Goal: Task Accomplishment & Management: Manage account settings

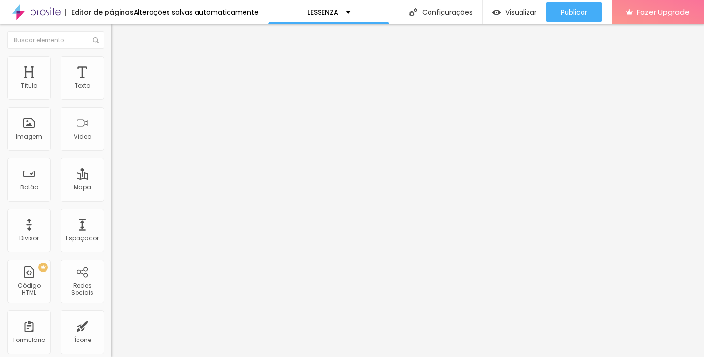
click at [120, 67] on span "Estilo" at bounding box center [127, 63] width 15 height 8
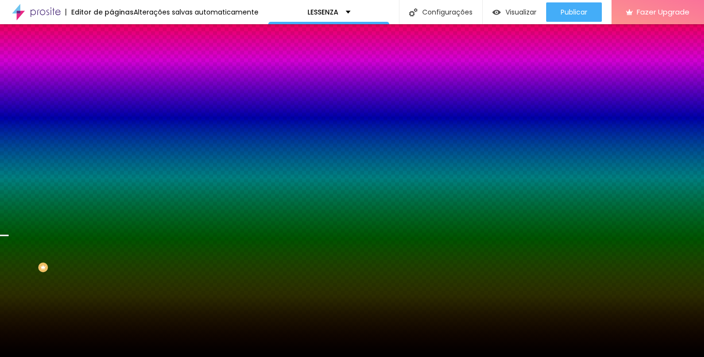
click at [111, 132] on div at bounding box center [166, 132] width 111 height 0
drag, startPoint x: 100, startPoint y: 236, endPoint x: 107, endPoint y: 182, distance: 54.7
click at [111, 182] on div "Imagem de fundo Trocar imagem Efeito da Imagem Parallax Nenhum Parallax Cor de …" at bounding box center [166, 137] width 111 height 125
click at [111, 88] on div "Trocar imagem" at bounding box center [166, 84] width 111 height 7
click at [111, 89] on span "Trocar imagem" at bounding box center [137, 85] width 53 height 8
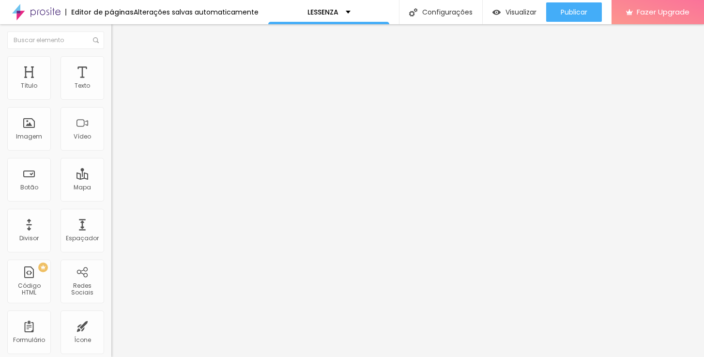
click at [111, 88] on span "Encaixotado" at bounding box center [130, 84] width 38 height 8
click at [111, 72] on li "Avançado" at bounding box center [166, 71] width 111 height 10
click at [111, 75] on li "Avançado" at bounding box center [166, 71] width 111 height 10
click at [120, 67] on span "Estilo" at bounding box center [127, 63] width 15 height 8
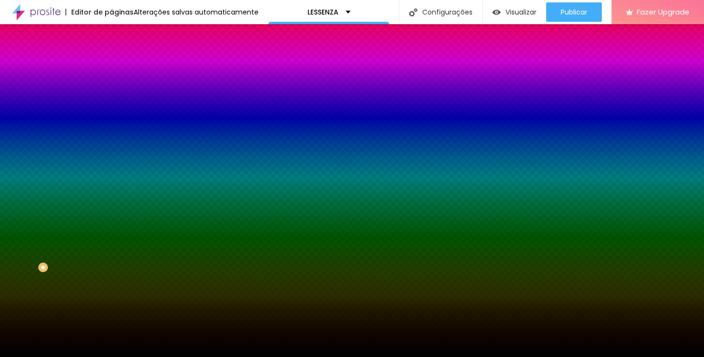
click at [111, 101] on span "Parallax" at bounding box center [123, 96] width 24 height 8
click at [111, 106] on span "Nenhum" at bounding box center [123, 102] width 25 height 8
click at [111, 116] on span "Parallax" at bounding box center [123, 111] width 24 height 8
click at [120, 68] on span "Avançado" at bounding box center [136, 72] width 32 height 8
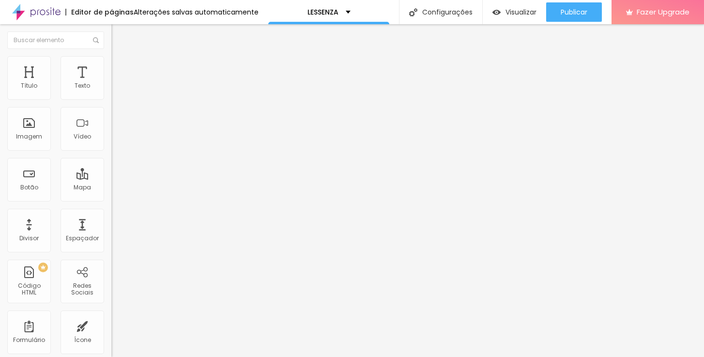
type input "15"
type input "10"
type input "5"
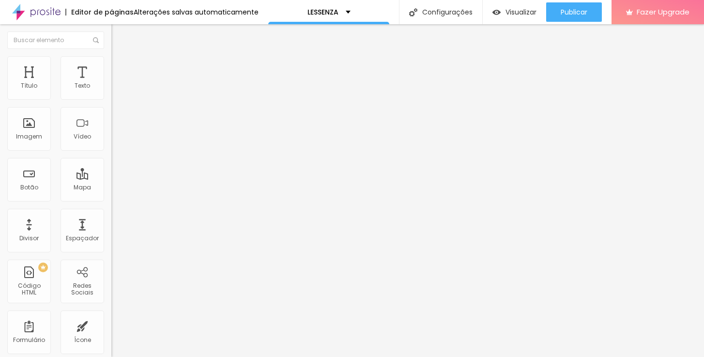
type input "5"
type input "0"
type input "5"
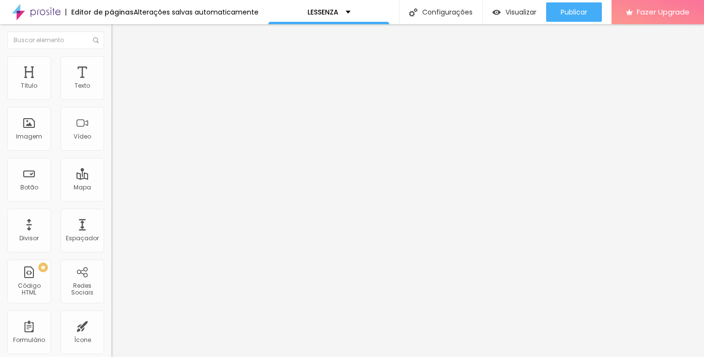
type input "10"
type input "15"
type input "20"
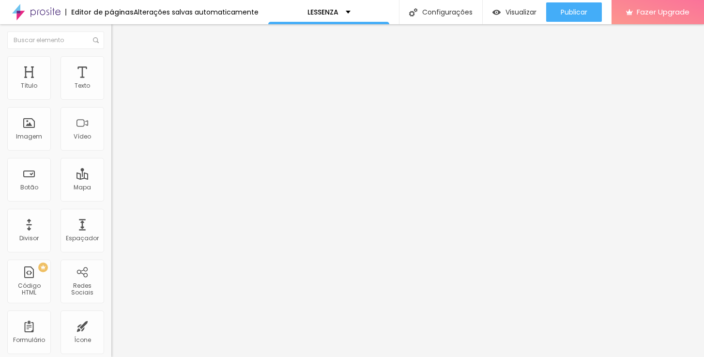
type input "20"
type input "25"
type input "30"
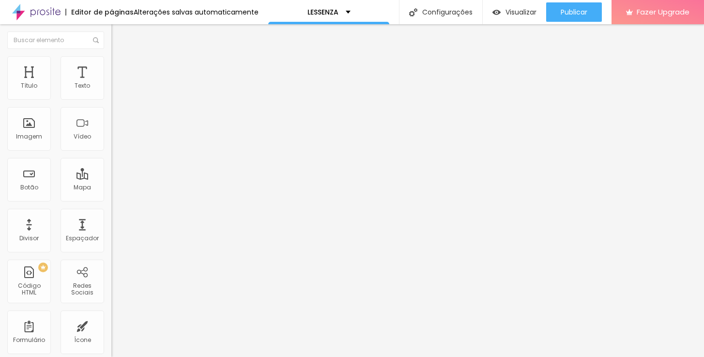
type input "25"
type input "20"
click at [111, 188] on input "range" at bounding box center [142, 192] width 62 height 8
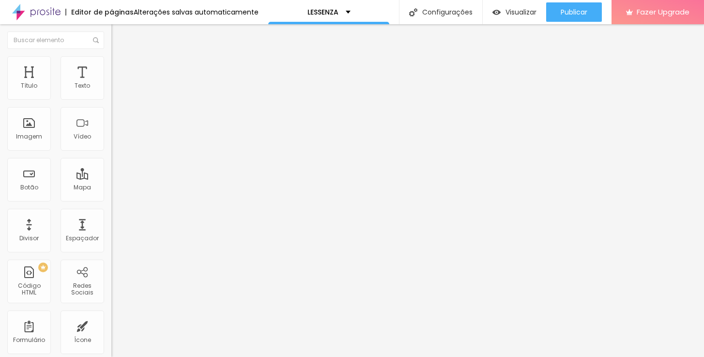
click at [111, 66] on img at bounding box center [115, 70] width 9 height 9
click at [111, 63] on ul "Conteúdo Estilo Avançado" at bounding box center [166, 60] width 111 height 29
click at [120, 65] on span "Estilo" at bounding box center [127, 63] width 15 height 8
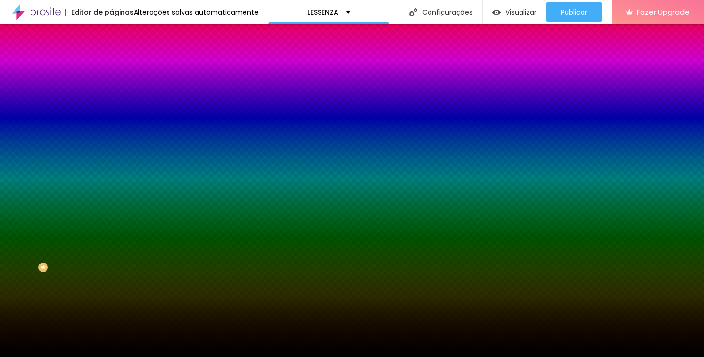
click at [111, 89] on span "Trocar imagem" at bounding box center [137, 85] width 53 height 8
click at [111, 132] on div at bounding box center [166, 132] width 111 height 0
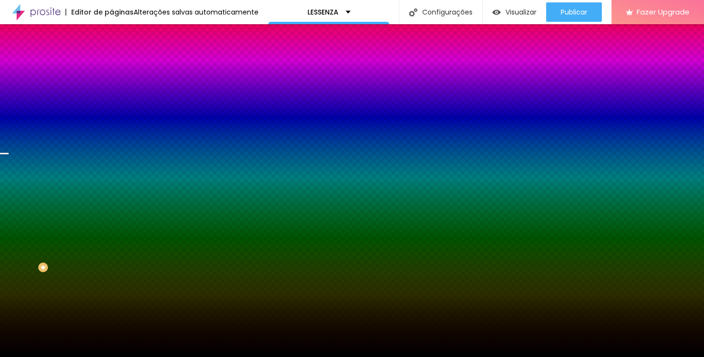
drag, startPoint x: 97, startPoint y: 189, endPoint x: 99, endPoint y: 219, distance: 30.1
click at [10, 155] on div at bounding box center [5, 153] width 10 height 1
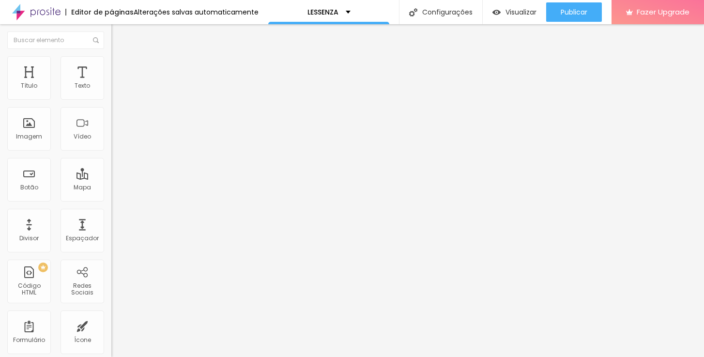
type input "1"
type input "2"
type input "3"
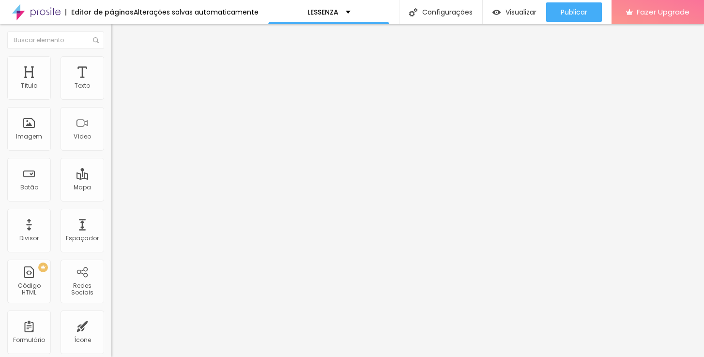
type input "3"
type input "4"
type input "3"
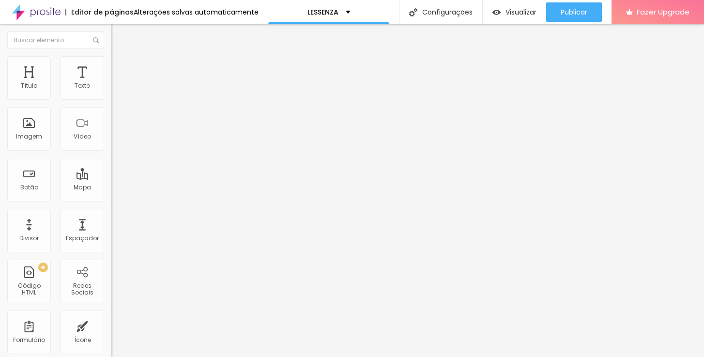
type input "2"
type input "1"
type input "0"
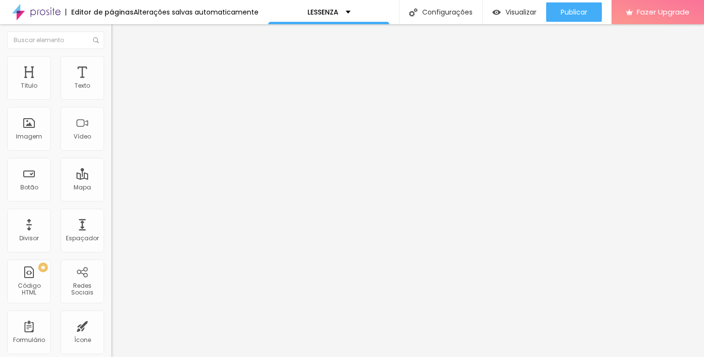
type input "0"
drag, startPoint x: 23, startPoint y: 268, endPoint x: 28, endPoint y: 253, distance: 15.3
click at [120, 67] on span "Avançado" at bounding box center [136, 63] width 32 height 8
click at [111, 55] on img at bounding box center [115, 50] width 9 height 9
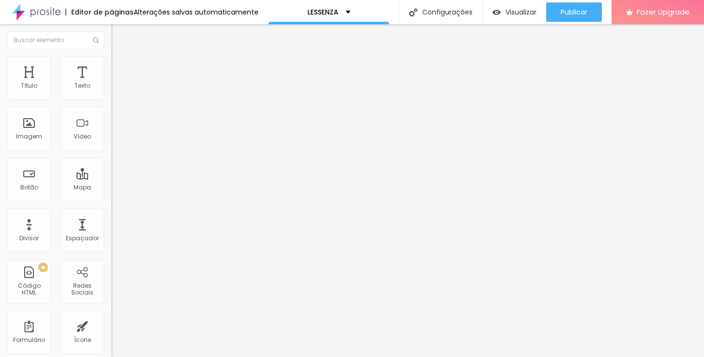
type input "0.2"
type input "1.3"
type input "2.6"
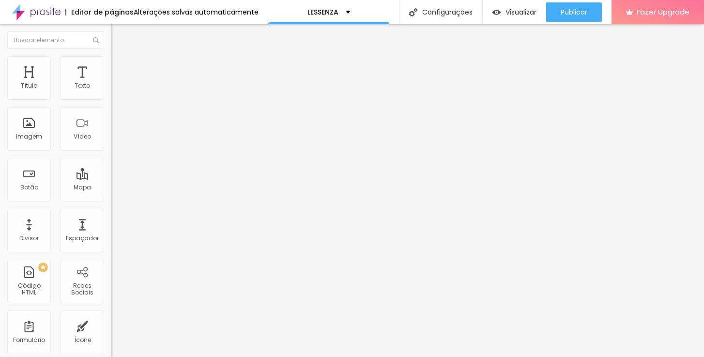
type input "2.6"
type input "3.1"
type input "3.9"
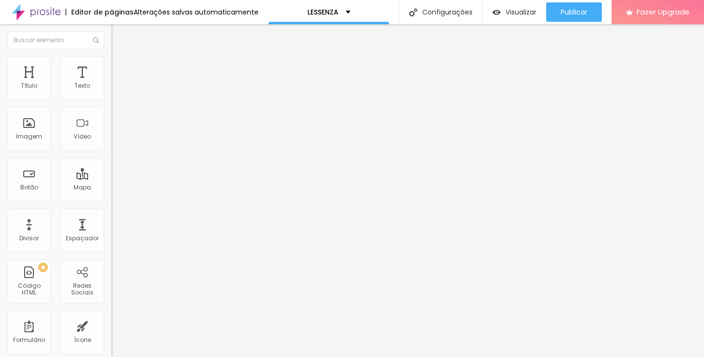
type input "4.9"
type input "6.1"
type input "6"
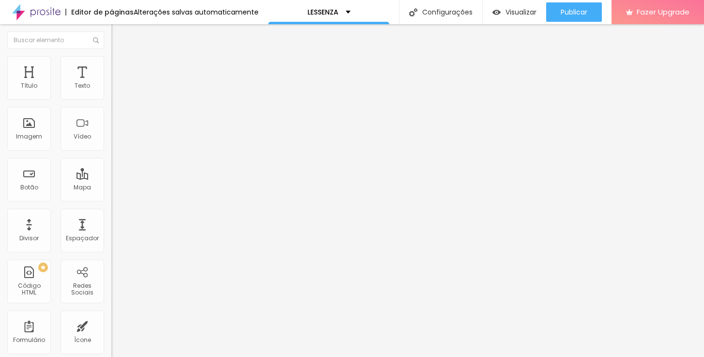
type input "6"
type input "5.2"
type input "5.1"
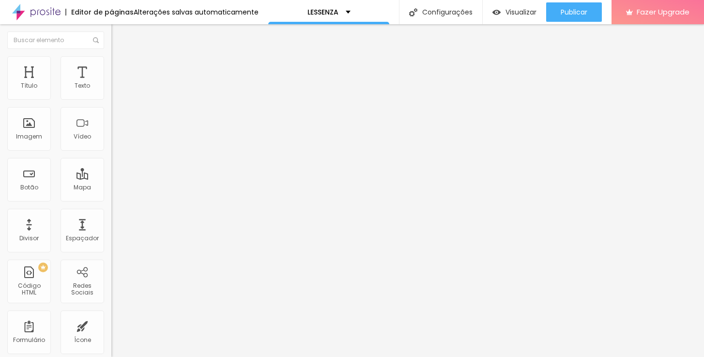
type input "4.9"
type input "4.7"
type input "4.6"
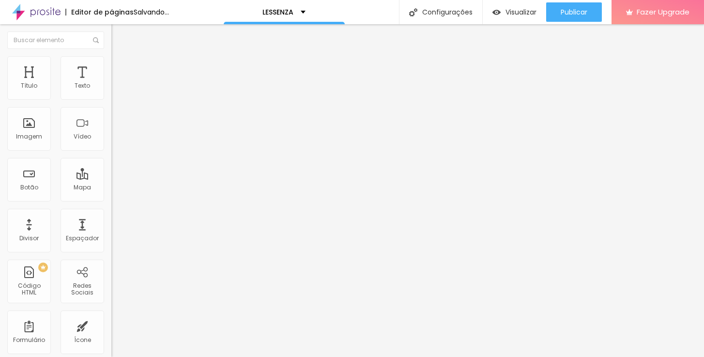
type input "4.6"
type input "4.4"
type input "4.3"
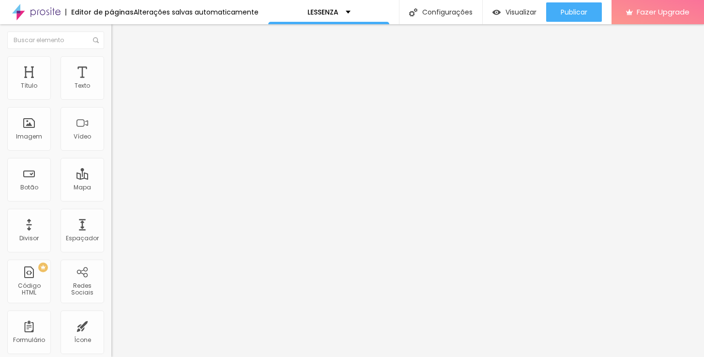
type input "4.1"
type input "3.9"
type input "3.8"
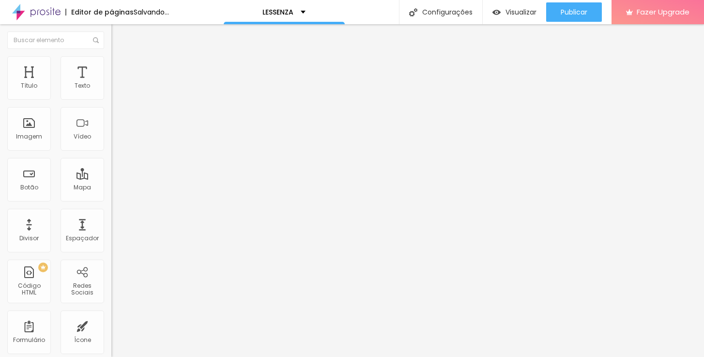
type input "3.8"
type input "3.6"
type input "3.5"
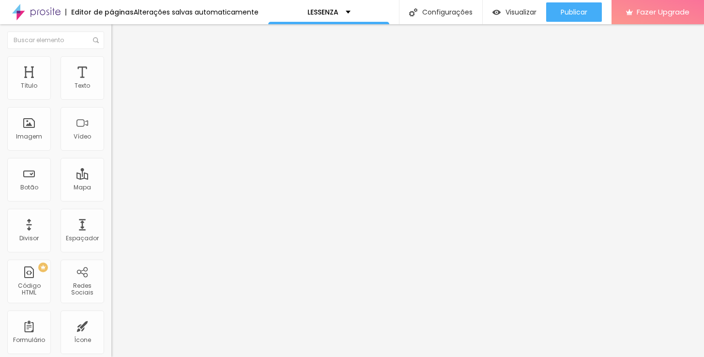
type input "3.3"
type input "3.1"
type input "3"
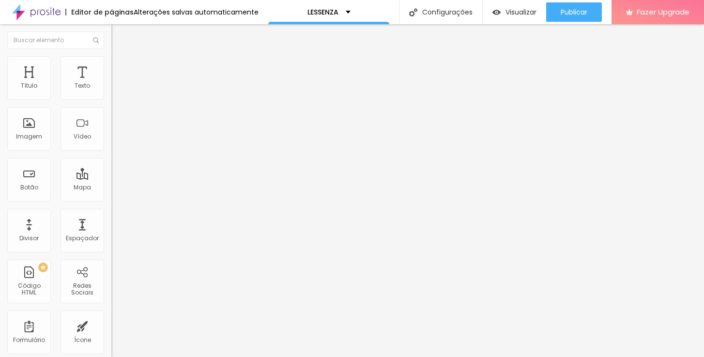
type input "3"
type input "2.8"
type input "2.6"
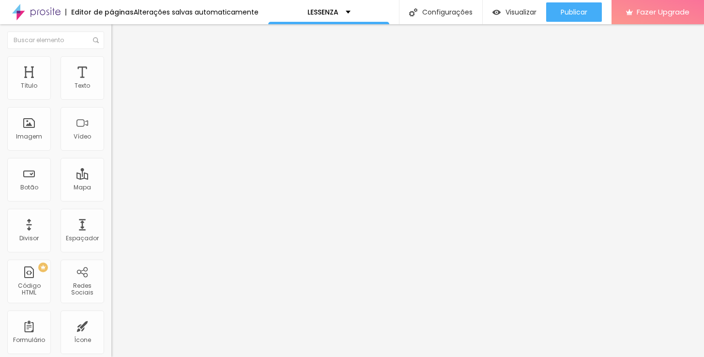
type input "2.5"
type input "2.3"
type input "2.1"
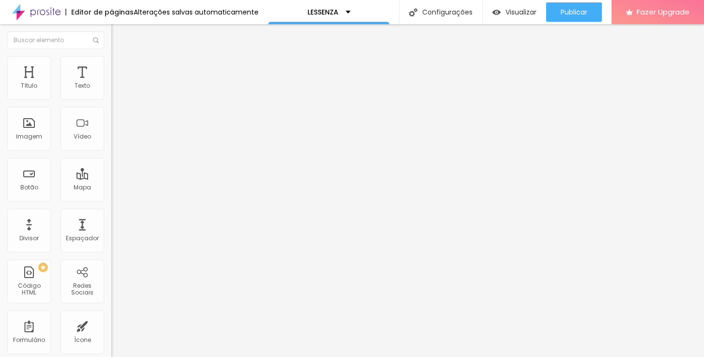
type input "2.1"
type input "2"
type input "1.8"
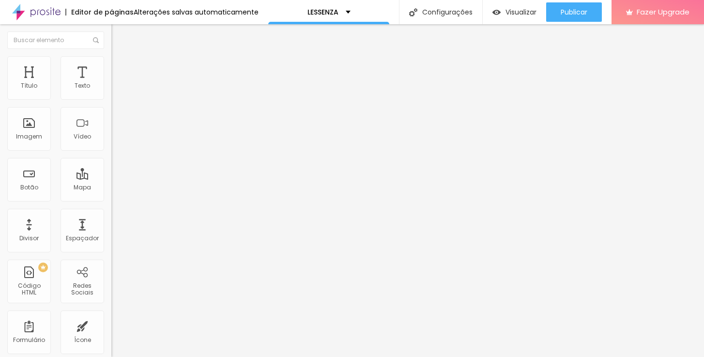
type input "1.6"
type input "1.5"
type input "1.3"
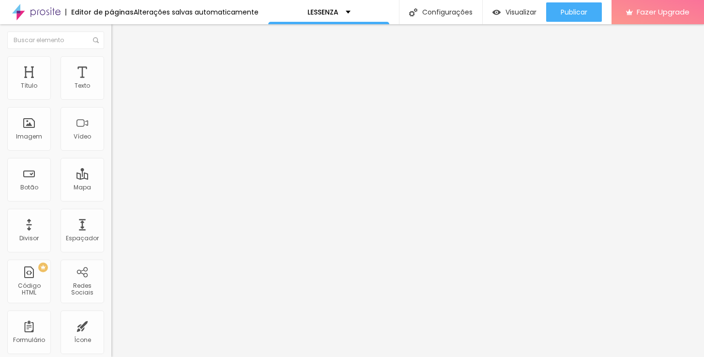
type input "1.3"
type input "1.1"
type input "1"
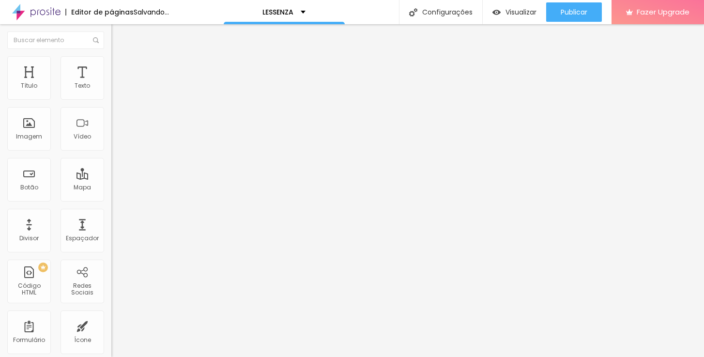
type input "1.1"
type input "1.3"
type input "1.5"
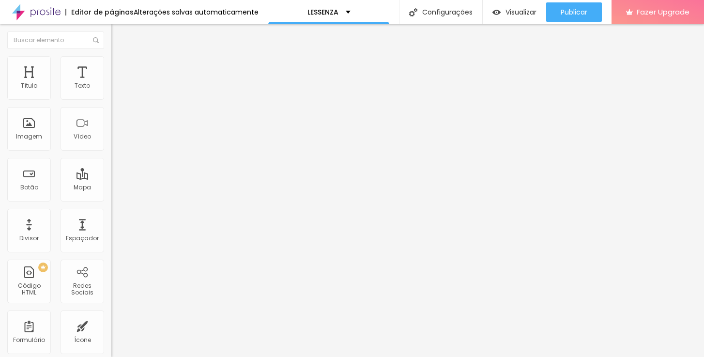
type input "1.5"
type input "0.1"
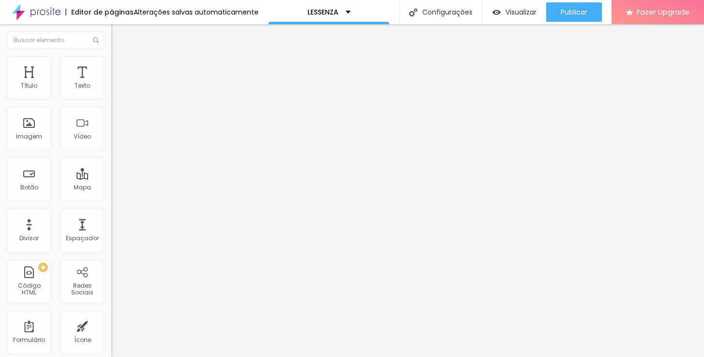
type input "0.2"
type input "0.3"
type input "0.4"
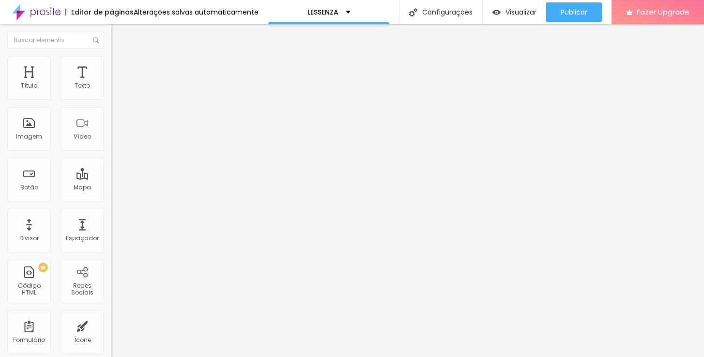
type input "0.4"
type input "0.5"
type input "0.6"
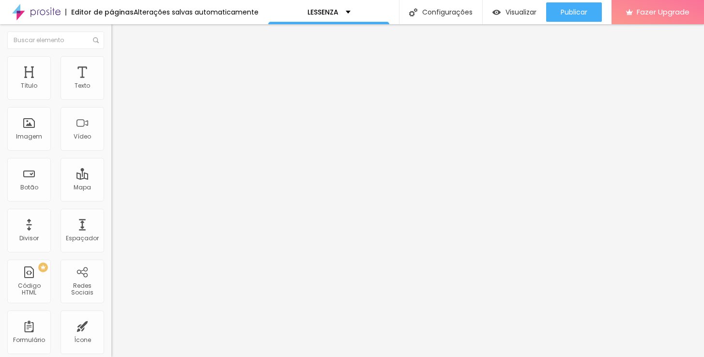
type input "0.7"
type input "0.8"
type input "0.9"
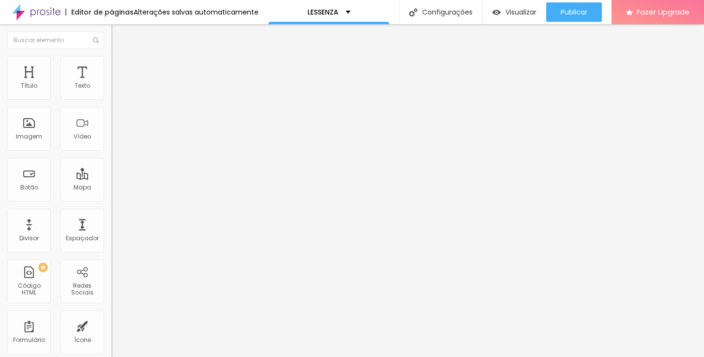
type input "0.9"
type input "1"
type input "1.1"
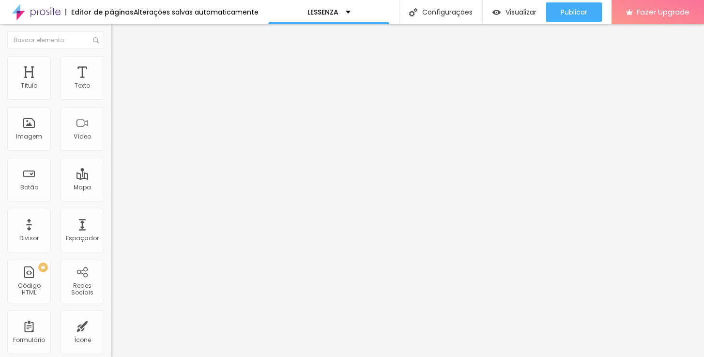
type input "1.2"
type input "1.3"
type input "1.4"
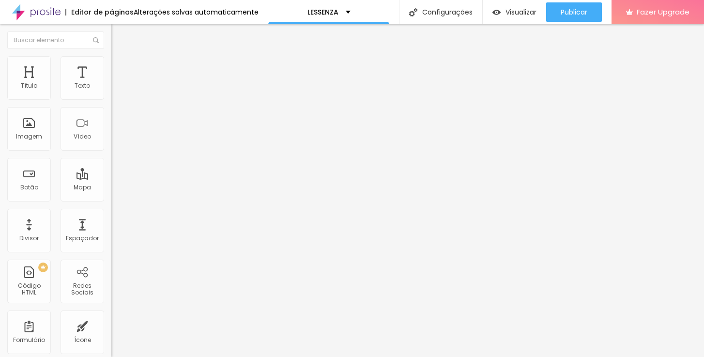
type input "1.4"
type input "1.5"
type input "1.6"
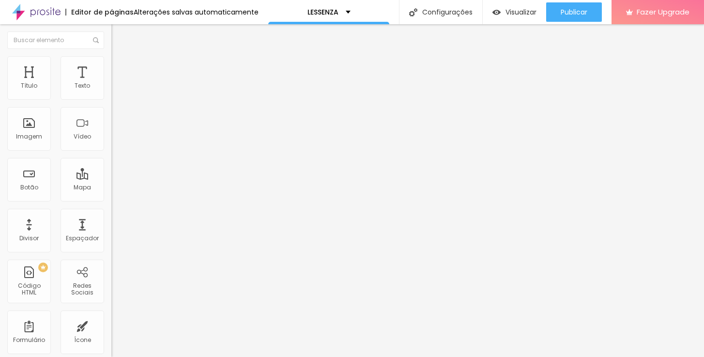
type input "1.7"
type input "1.8"
type input "1.9"
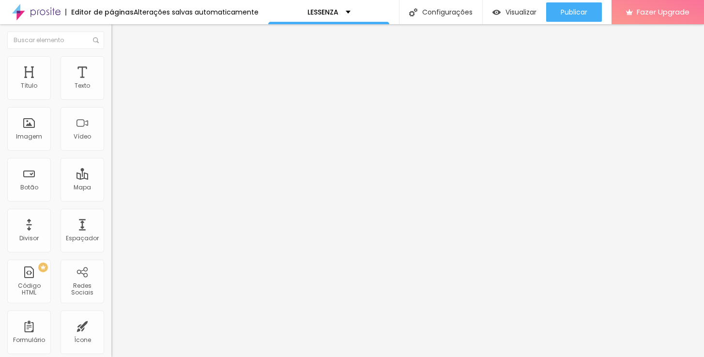
type input "1.9"
type input "2"
type input "2.1"
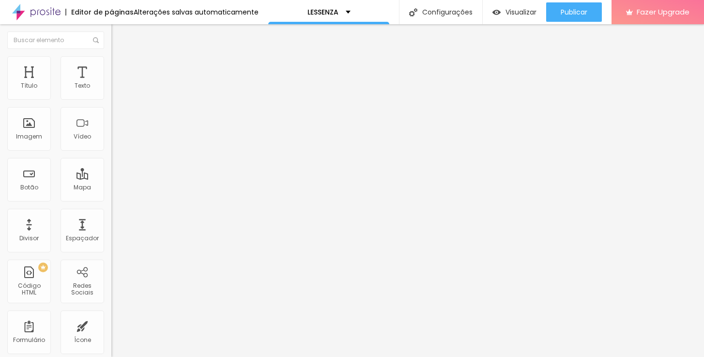
type input "2.2"
type input "2.3"
type input "2.4"
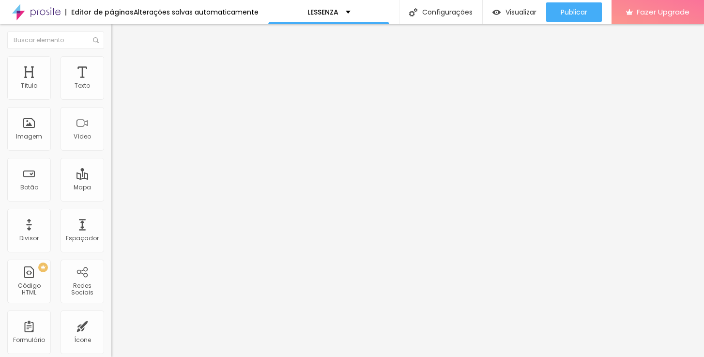
type input "2.4"
type input "2.5"
type input "2.6"
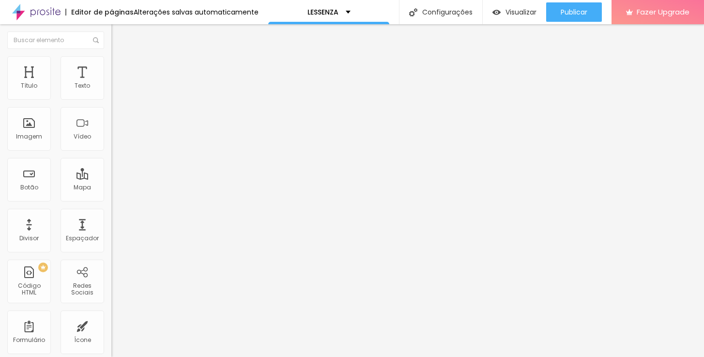
type input "2.7"
type input "2.8"
type input "2.9"
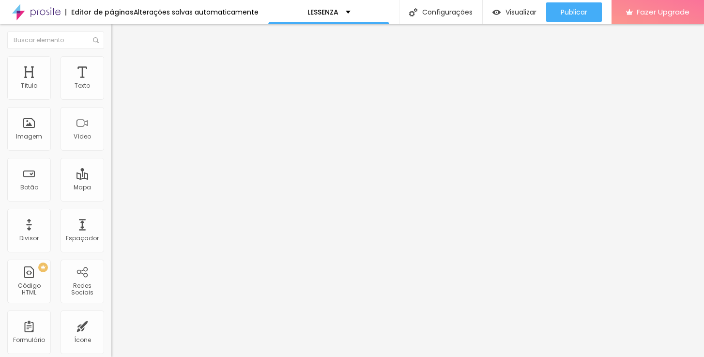
type input "2.9"
type input "3"
type input "3.1"
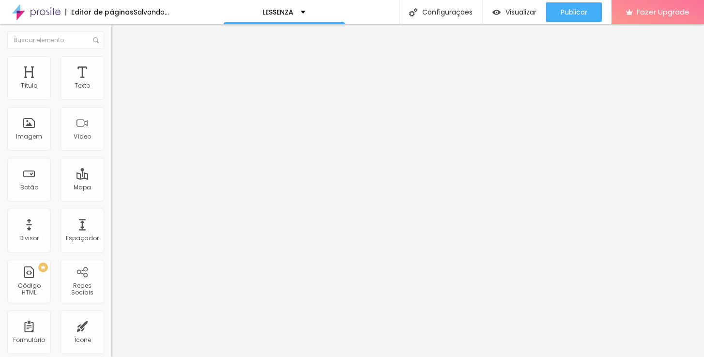
type input "3.2"
type input "3.3"
type input "3.4"
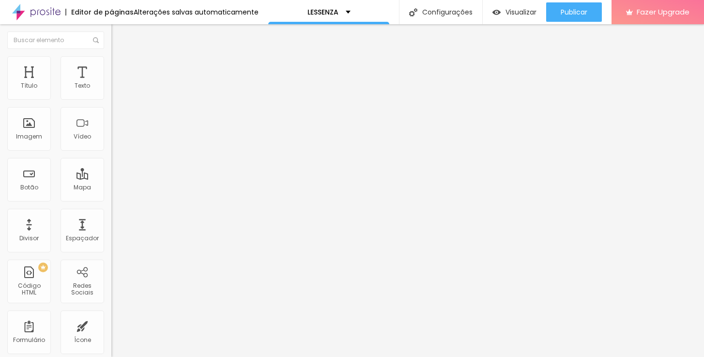
type input "3.4"
type input "3.5"
type input "3.6"
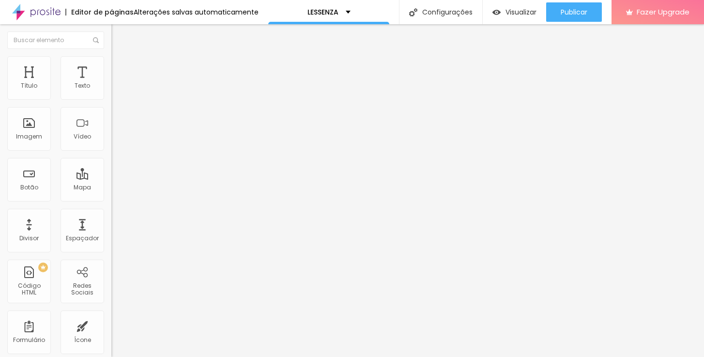
type input "3.7"
type input "3.8"
type input "3.9"
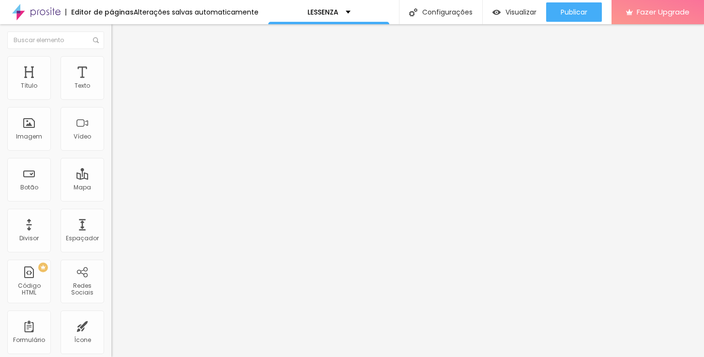
type input "3.9"
type input "4.1"
type input "4.2"
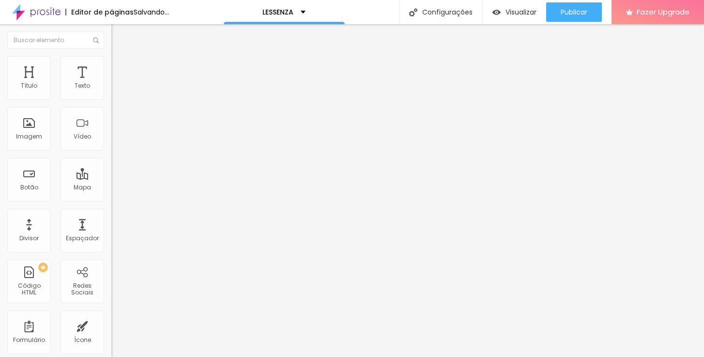
type input "4.1"
drag, startPoint x: 23, startPoint y: 117, endPoint x: 55, endPoint y: 124, distance: 32.6
click at [111, 203] on div "5.4 Espaço entre letras" at bounding box center [166, 271] width 111 height 137
click at [120, 65] on span "Estilo" at bounding box center [127, 63] width 15 height 8
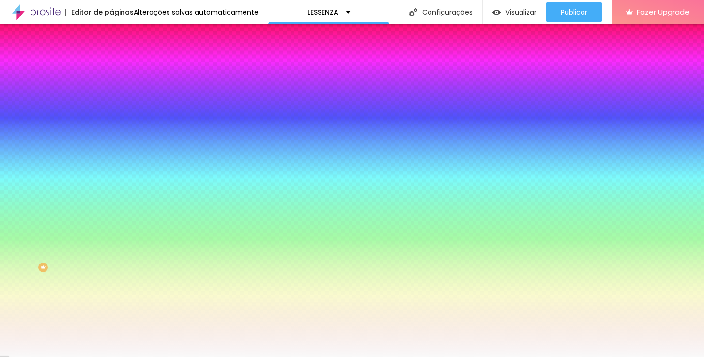
click at [111, 66] on li "Avançado" at bounding box center [166, 71] width 111 height 10
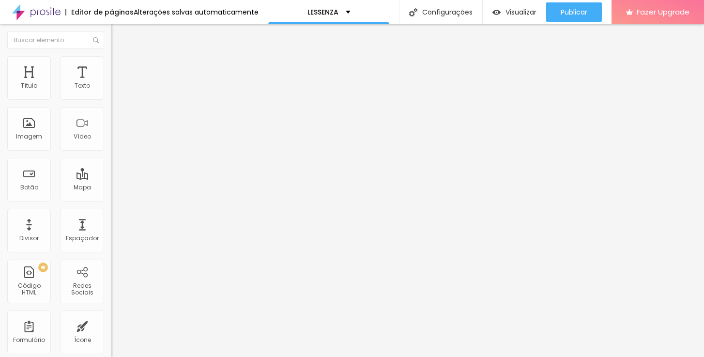
click at [111, 56] on li "Conteúdo" at bounding box center [166, 51] width 111 height 10
click at [111, 83] on span "Adicionar imagem" at bounding box center [142, 79] width 62 height 8
click at [111, 151] on span "Original" at bounding box center [122, 147] width 23 height 8
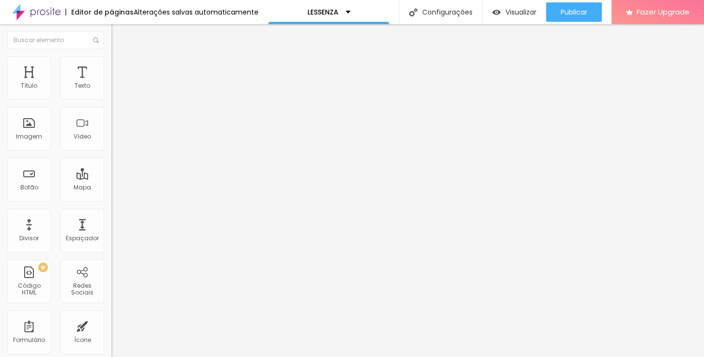
click at [120, 178] on span "Original" at bounding box center [131, 174] width 23 height 8
click at [111, 138] on img at bounding box center [114, 134] width 7 height 7
click at [111, 62] on img at bounding box center [115, 60] width 9 height 9
drag, startPoint x: 102, startPoint y: 108, endPoint x: 48, endPoint y: 113, distance: 54.5
click at [111, 100] on div "Tamanho 45 px %" at bounding box center [166, 87] width 111 height 25
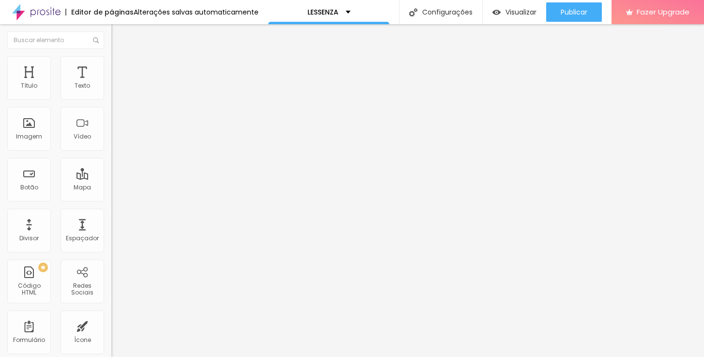
click at [120, 68] on span "Avançado" at bounding box center [136, 72] width 32 height 8
click at [120, 67] on span "Estilo" at bounding box center [127, 63] width 15 height 8
click at [120, 68] on span "Avançado" at bounding box center [136, 72] width 32 height 8
click at [120, 65] on span "Estilo" at bounding box center [127, 63] width 15 height 8
click at [111, 83] on span "Adicionar imagem" at bounding box center [142, 79] width 62 height 8
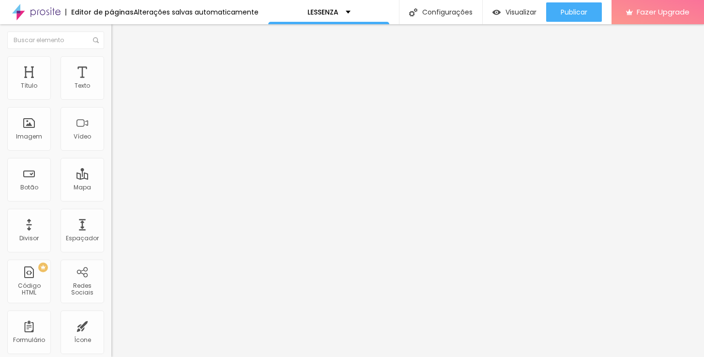
click at [111, 122] on img at bounding box center [114, 119] width 7 height 7
click at [111, 63] on li "Estilo" at bounding box center [166, 61] width 111 height 10
drag, startPoint x: 45, startPoint y: 107, endPoint x: 114, endPoint y: 116, distance: 68.7
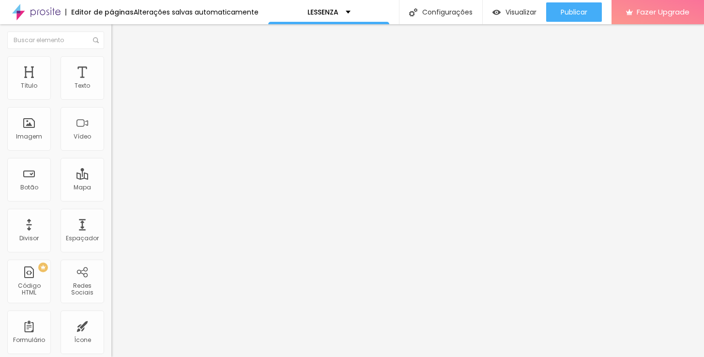
click at [114, 116] on div "Título Texto Imagem Vídeo Botão Mapa Divisor Espaçador PREMIUM Código HTML Rede…" at bounding box center [352, 190] width 704 height 332
click at [120, 68] on span "Avançado" at bounding box center [136, 72] width 32 height 8
click at [111, 62] on li "Estilo" at bounding box center [166, 61] width 111 height 10
click at [111, 55] on img at bounding box center [115, 50] width 9 height 9
click at [111, 151] on span "Original" at bounding box center [122, 147] width 23 height 8
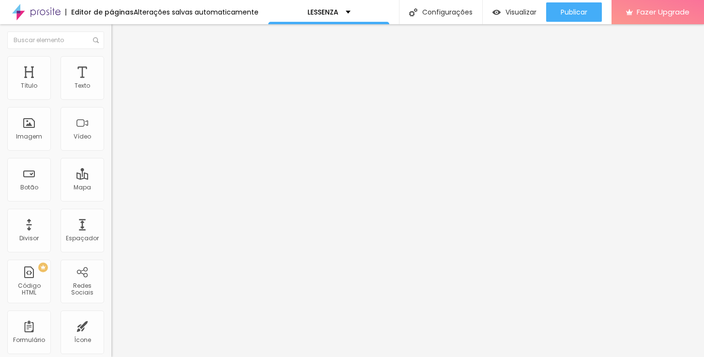
click at [111, 157] on span "Cinema" at bounding box center [123, 153] width 24 height 8
click at [111, 166] on span "Padrão" at bounding box center [122, 162] width 22 height 8
click at [111, 172] on span "Quadrado" at bounding box center [126, 168] width 31 height 8
click at [111, 178] on span "Original" at bounding box center [122, 174] width 23 height 8
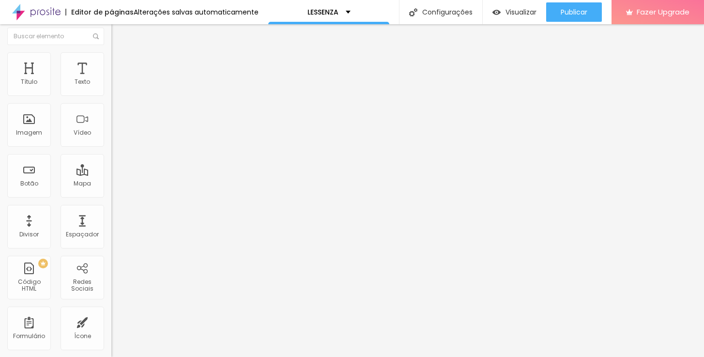
click at [120, 61] on span "Estilo" at bounding box center [127, 59] width 15 height 8
drag, startPoint x: 100, startPoint y: 105, endPoint x: 99, endPoint y: 118, distance: 12.2
click at [111, 115] on div "Tamanho 100 px % 0 Borda arredondada Sombra DESATIVADO Voltar ao padrão" at bounding box center [166, 172] width 111 height 194
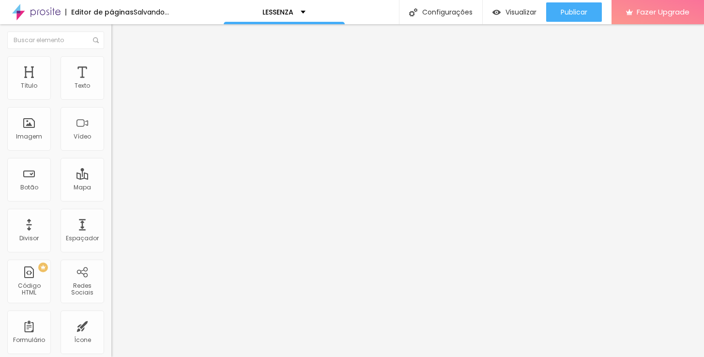
drag, startPoint x: 25, startPoint y: 126, endPoint x: 8, endPoint y: 134, distance: 18.0
click at [111, 134] on div "0 Borda arredondada" at bounding box center [166, 168] width 111 height 137
click at [120, 66] on span "Estilo" at bounding box center [127, 63] width 15 height 8
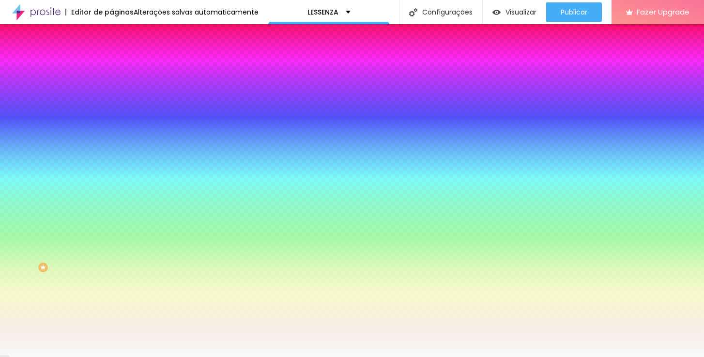
click at [111, 66] on li "Avançado" at bounding box center [166, 71] width 111 height 10
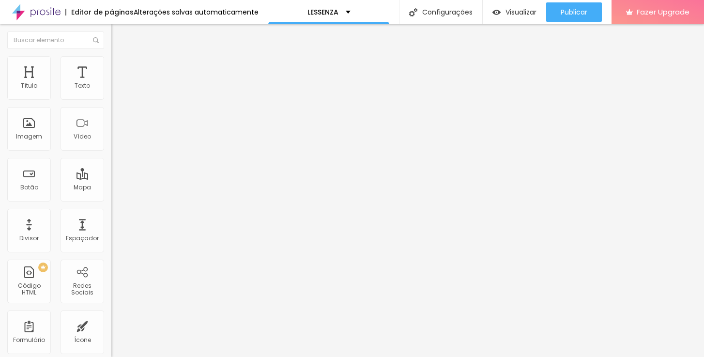
click at [111, 66] on img at bounding box center [115, 70] width 9 height 9
click at [111, 94] on img at bounding box center [114, 92] width 7 height 7
click at [111, 83] on span "Adicionar imagem" at bounding box center [142, 79] width 62 height 8
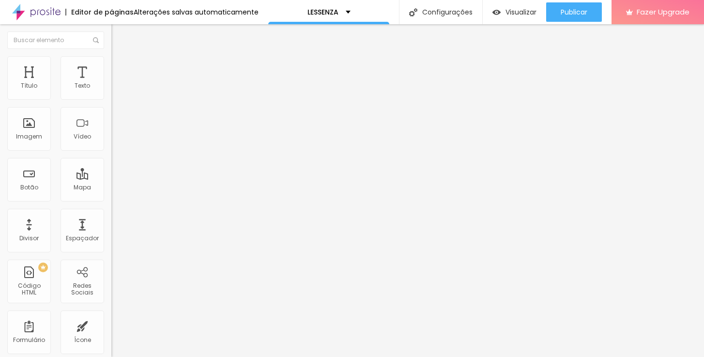
click at [120, 67] on span "Estilo" at bounding box center [127, 63] width 15 height 8
drag, startPoint x: 102, startPoint y: 107, endPoint x: 51, endPoint y: 107, distance: 51.3
click at [111, 99] on input "range" at bounding box center [142, 95] width 62 height 8
click at [111, 83] on span "Adicionar imagem" at bounding box center [142, 79] width 62 height 8
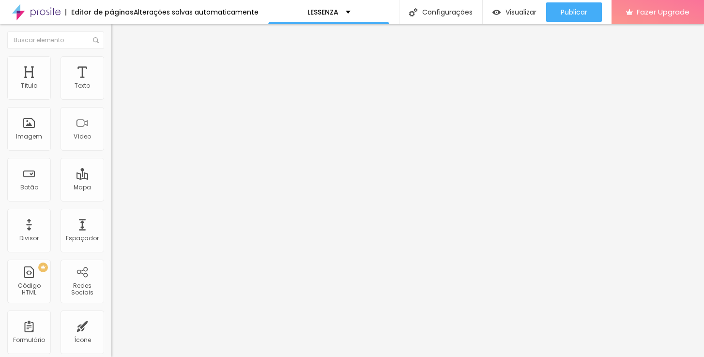
drag, startPoint x: 94, startPoint y: 264, endPoint x: 92, endPoint y: 269, distance: 5.4
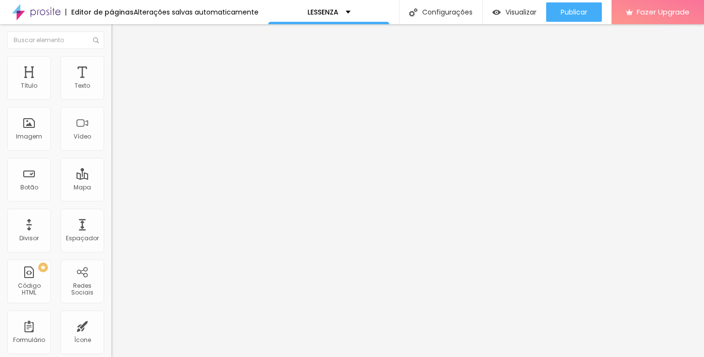
click at [200, 356] on div at bounding box center [352, 362] width 704 height 0
click at [111, 83] on span "Trocar imagem" at bounding box center [137, 79] width 53 height 8
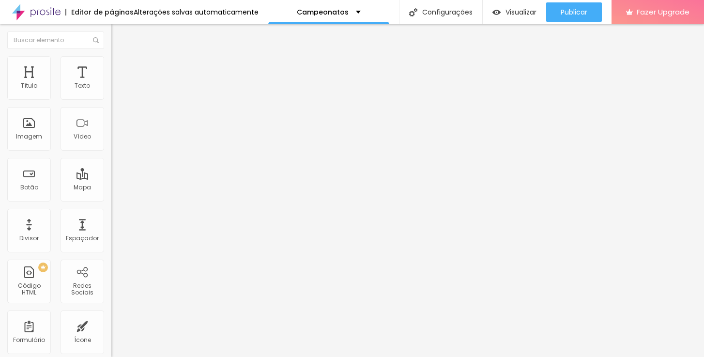
click at [111, 199] on input "[URL][DOMAIN_NAME]" at bounding box center [169, 195] width 116 height 10
click at [111, 199] on input "https://www.danielmirandafotografias.com.br/campeonatos-2024" at bounding box center [169, 195] width 116 height 10
drag, startPoint x: 101, startPoint y: 205, endPoint x: 105, endPoint y: 217, distance: 12.6
click at [111, 204] on div "Texto ABRIR Alinhamento Tamanho Normal Pequeno Normal Grande Link URL https://w…" at bounding box center [166, 145] width 111 height 141
click at [111, 199] on input "https://www.danielmirandafotografias.com.br/campeonatos-2024" at bounding box center [169, 195] width 116 height 10
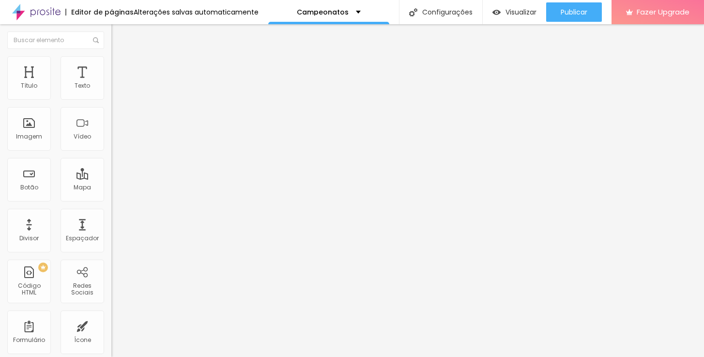
type input "https://www.danielmirandafotografias.com.br/campeonatos-2025"
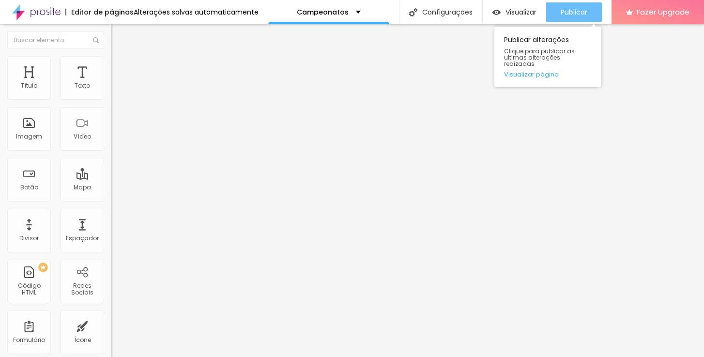
click at [572, 14] on span "Publicar" at bounding box center [573, 12] width 27 height 8
click at [584, 13] on span "Publicar" at bounding box center [573, 12] width 27 height 8
click at [550, 71] on link "Visualizar página" at bounding box center [547, 74] width 87 height 6
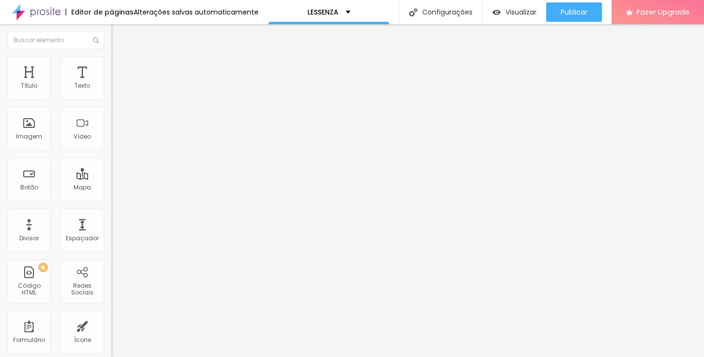
click at [111, 83] on span "Adicionar imagem" at bounding box center [142, 79] width 62 height 8
click at [111, 66] on li "Avançado" at bounding box center [166, 71] width 111 height 10
click at [120, 65] on span "Estilo" at bounding box center [127, 63] width 15 height 8
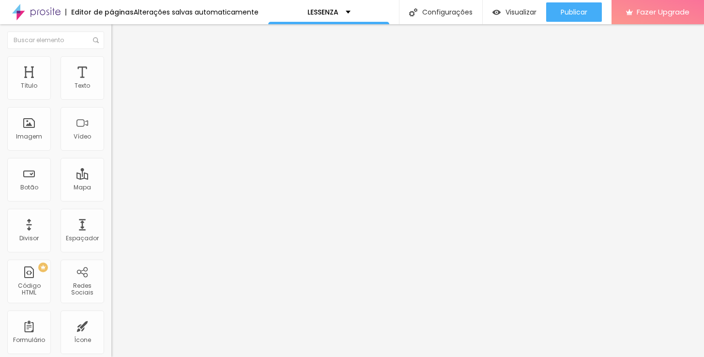
type input "45"
type input "50"
click at [111, 99] on input "range" at bounding box center [142, 95] width 62 height 8
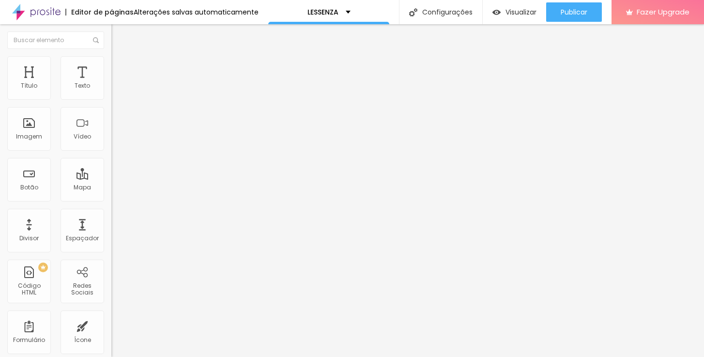
click at [111, 83] on span "Adicionar imagem" at bounding box center [142, 79] width 62 height 8
click at [120, 68] on span "Avançado" at bounding box center [136, 72] width 32 height 8
click at [111, 66] on li "Estilo" at bounding box center [166, 61] width 111 height 10
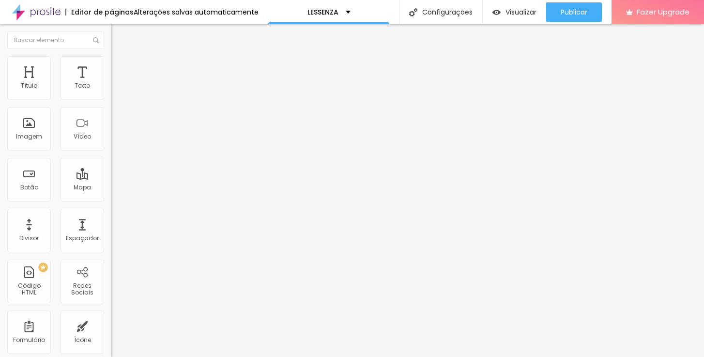
type input "45"
type input "50"
drag, startPoint x: 44, startPoint y: 105, endPoint x: 49, endPoint y: 106, distance: 5.4
type input "50"
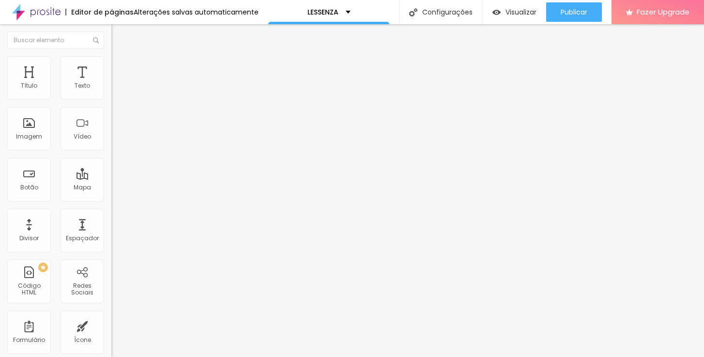
click at [111, 99] on input "range" at bounding box center [142, 95] width 62 height 8
click at [111, 83] on span "Adicionar imagem" at bounding box center [142, 79] width 62 height 8
click at [120, 65] on span "Estilo" at bounding box center [127, 63] width 15 height 8
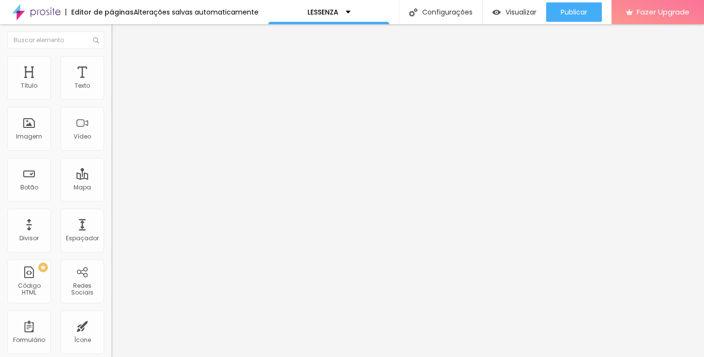
type input "55"
type input "50"
drag, startPoint x: 58, startPoint y: 105, endPoint x: 51, endPoint y: 103, distance: 7.2
type input "50"
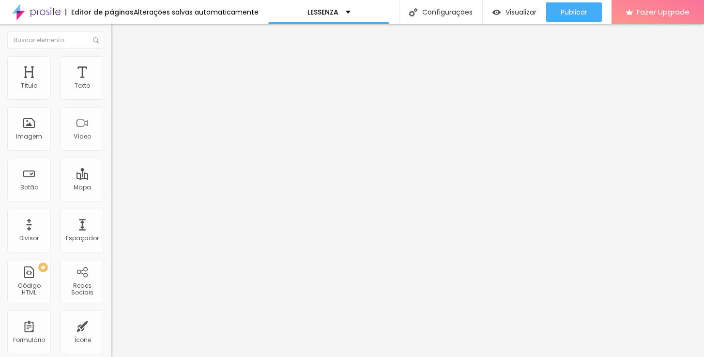
click at [111, 100] on div at bounding box center [166, 95] width 111 height 9
click at [111, 83] on span "Adicionar imagem" at bounding box center [142, 79] width 62 height 8
click at [120, 67] on span "Estilo" at bounding box center [127, 63] width 15 height 8
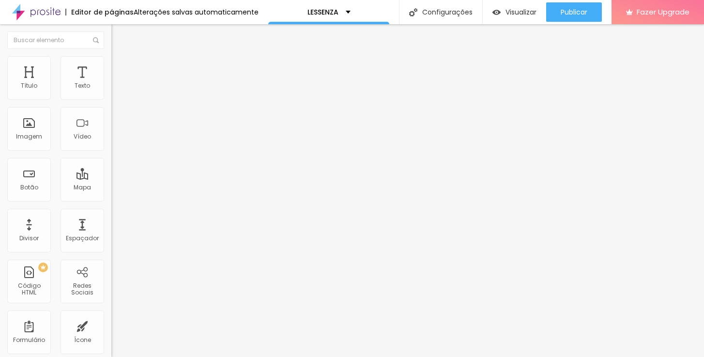
type input "50"
click at [111, 99] on input "range" at bounding box center [142, 95] width 62 height 8
click at [111, 83] on span "Adicionar imagem" at bounding box center [142, 79] width 62 height 8
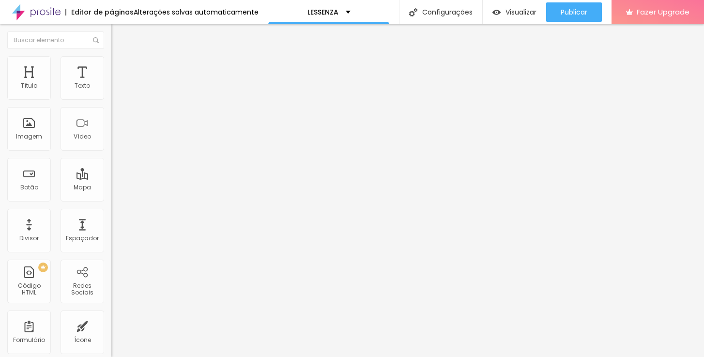
click at [120, 67] on span "Estilo" at bounding box center [127, 63] width 15 height 8
type input "50"
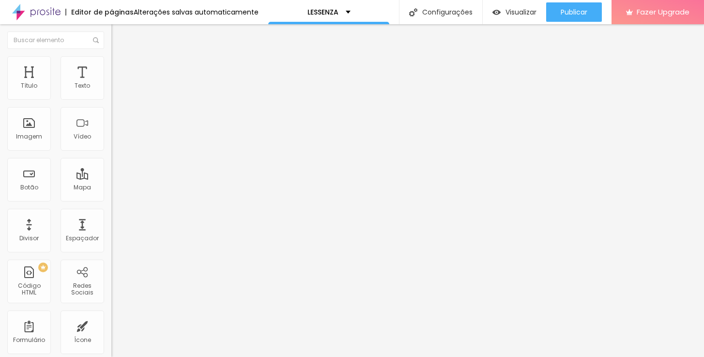
type input "50"
click at [111, 99] on input "range" at bounding box center [142, 95] width 62 height 8
click at [111, 83] on span "Adicionar imagem" at bounding box center [142, 79] width 62 height 8
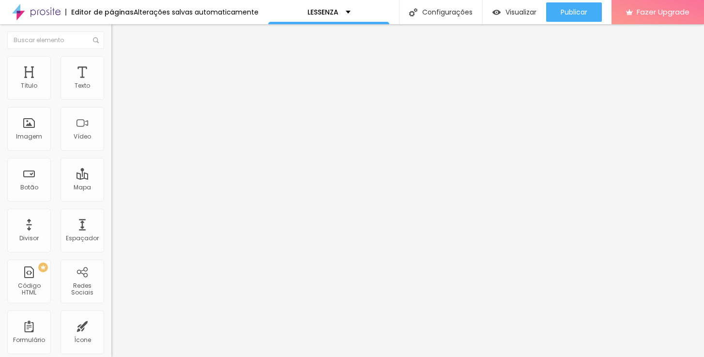
click at [111, 61] on img at bounding box center [115, 60] width 9 height 9
type input "50"
click at [111, 99] on input "range" at bounding box center [142, 95] width 62 height 8
click at [111, 122] on img at bounding box center [114, 119] width 7 height 7
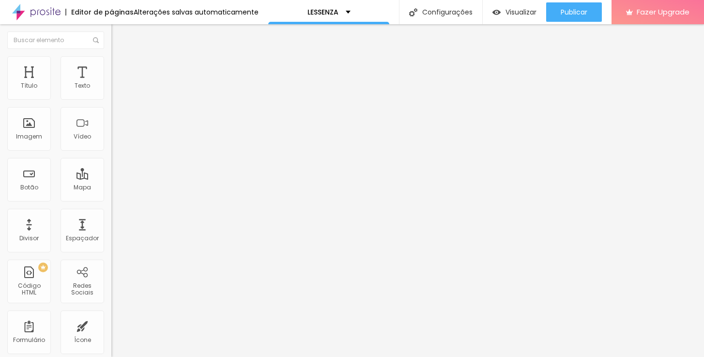
click at [111, 130] on img at bounding box center [114, 126] width 7 height 7
click at [120, 65] on span "Estilo" at bounding box center [127, 63] width 15 height 8
type input "30"
click at [111, 99] on input "range" at bounding box center [142, 95] width 62 height 8
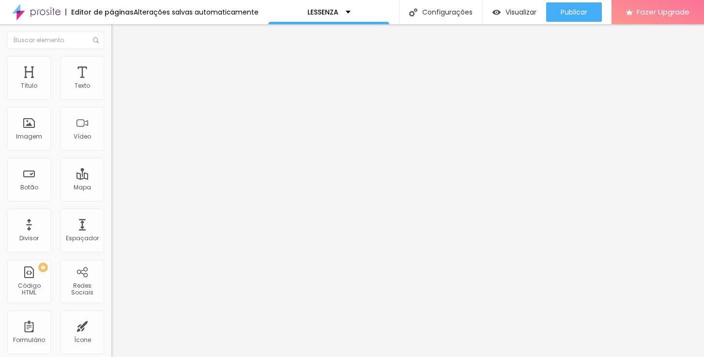
click at [120, 65] on span "Estilo" at bounding box center [127, 63] width 15 height 8
type input "30"
click at [111, 99] on input "range" at bounding box center [142, 95] width 62 height 8
click at [120, 66] on span "Estilo" at bounding box center [127, 63] width 15 height 8
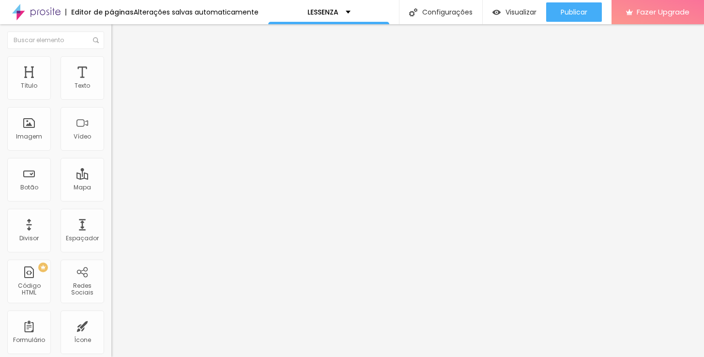
type input "35"
type input "30"
drag, startPoint x: 36, startPoint y: 105, endPoint x: 48, endPoint y: 116, distance: 16.4
type input "30"
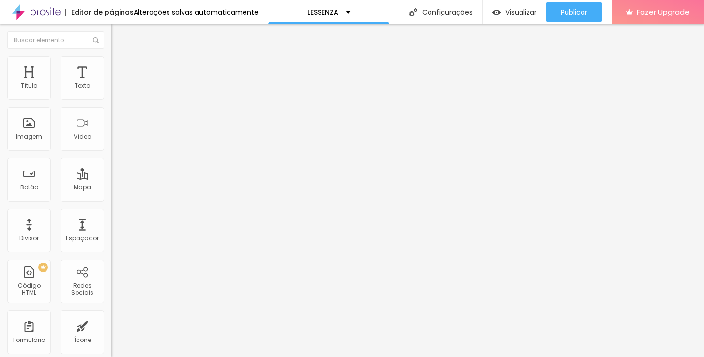
click at [111, 99] on input "range" at bounding box center [142, 95] width 62 height 8
click at [111, 61] on img at bounding box center [115, 60] width 9 height 9
type input "30"
click at [111, 99] on input "range" at bounding box center [142, 95] width 62 height 8
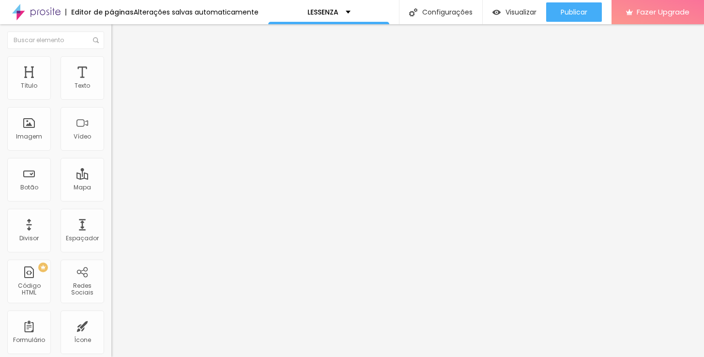
click at [111, 62] on li "Estilo" at bounding box center [166, 61] width 111 height 10
type input "30"
click at [111, 99] on input "range" at bounding box center [142, 95] width 62 height 8
click at [120, 66] on span "Estilo" at bounding box center [127, 63] width 15 height 8
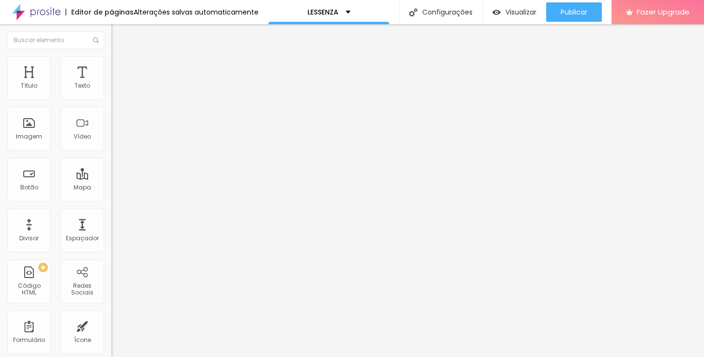
type input "30"
click at [111, 99] on input "range" at bounding box center [142, 95] width 62 height 8
click at [120, 67] on span "Estilo" at bounding box center [127, 63] width 15 height 8
type input "30"
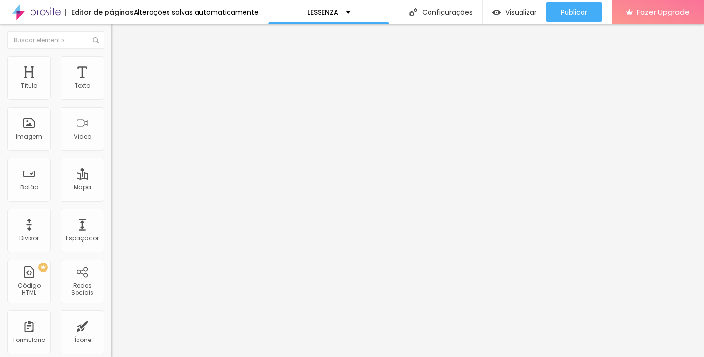
type input "30"
click at [111, 99] on input "range" at bounding box center [142, 95] width 62 height 8
click at [120, 66] on span "Estilo" at bounding box center [127, 63] width 15 height 8
click at [120, 57] on span "Conteúdo" at bounding box center [135, 53] width 30 height 8
click at [111, 122] on img at bounding box center [114, 119] width 7 height 7
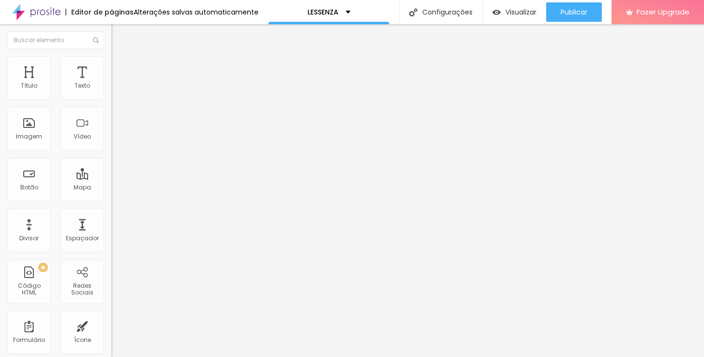
click at [111, 138] on img at bounding box center [114, 134] width 7 height 7
click at [111, 130] on img at bounding box center [114, 126] width 7 height 7
click at [120, 65] on span "Estilo" at bounding box center [127, 63] width 15 height 8
type input "25"
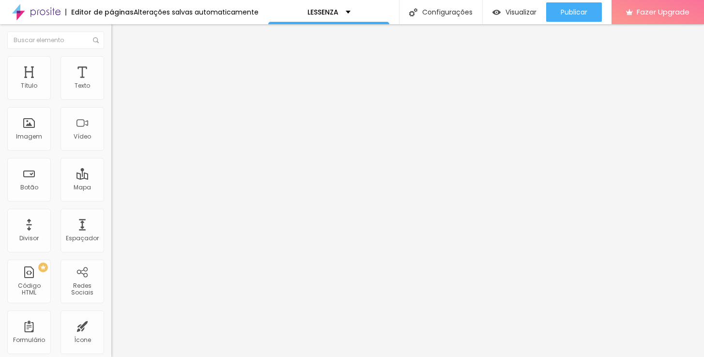
type input "20"
drag, startPoint x: 29, startPoint y: 106, endPoint x: 19, endPoint y: 107, distance: 9.7
type input "20"
click at [111, 99] on input "range" at bounding box center [142, 95] width 62 height 8
click at [111, 151] on span "Original" at bounding box center [122, 147] width 23 height 8
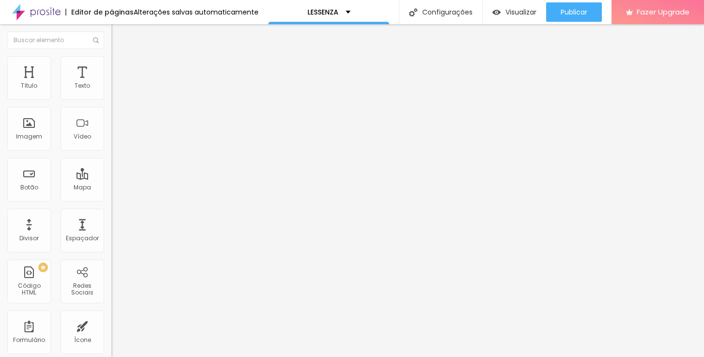
click at [111, 66] on li "Avançado" at bounding box center [166, 71] width 111 height 10
click at [120, 66] on span "Estilo" at bounding box center [127, 63] width 15 height 8
type input "15"
type input "10"
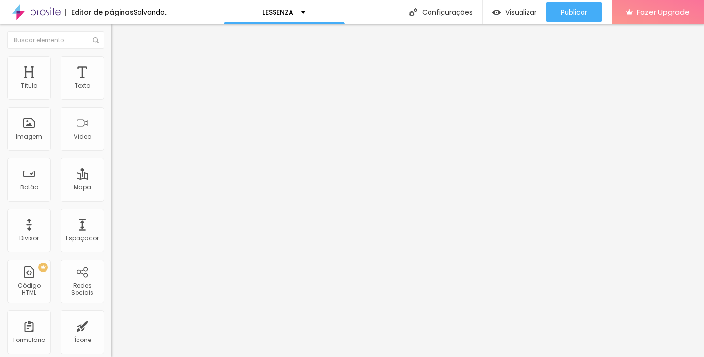
drag, startPoint x: 20, startPoint y: 105, endPoint x: 4, endPoint y: 106, distance: 16.0
type input "10"
click at [111, 106] on div "Tamanho 10 px % 0 Borda arredondada Sombra DESATIVADO Voltar ao padrão" at bounding box center [166, 172] width 111 height 194
click at [120, 66] on span "Estilo" at bounding box center [127, 63] width 15 height 8
type input "25"
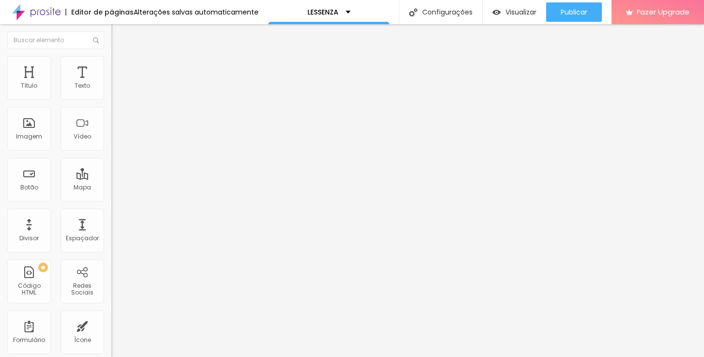
type input "25"
type input "30"
click at [111, 99] on input "range" at bounding box center [142, 95] width 62 height 8
click at [120, 57] on span "Conteúdo" at bounding box center [135, 53] width 30 height 8
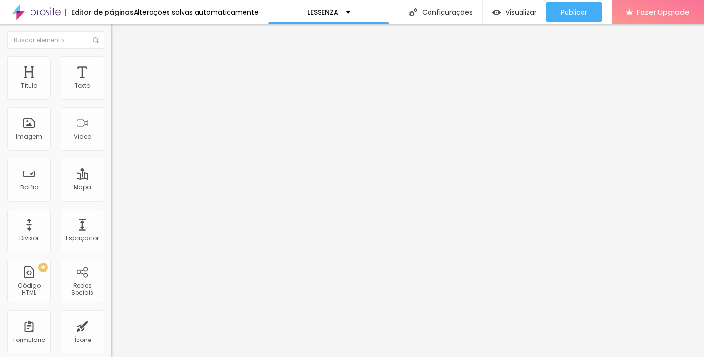
click at [111, 151] on span "Original" at bounding box center [122, 147] width 23 height 8
click at [120, 68] on span "Avançado" at bounding box center [136, 72] width 32 height 8
click at [120, 65] on span "Estilo" at bounding box center [127, 63] width 15 height 8
click at [120, 67] on span "Estilo" at bounding box center [127, 63] width 15 height 8
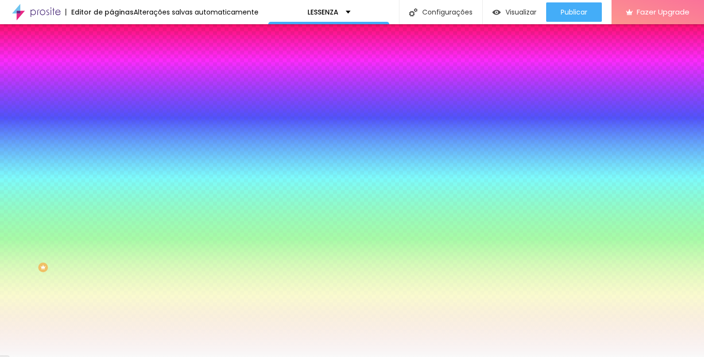
click at [120, 70] on span "Avançado" at bounding box center [136, 72] width 32 height 8
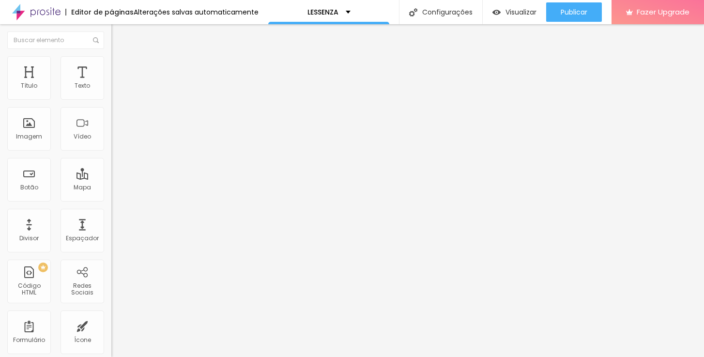
type input "45"
type input "40"
type input "35"
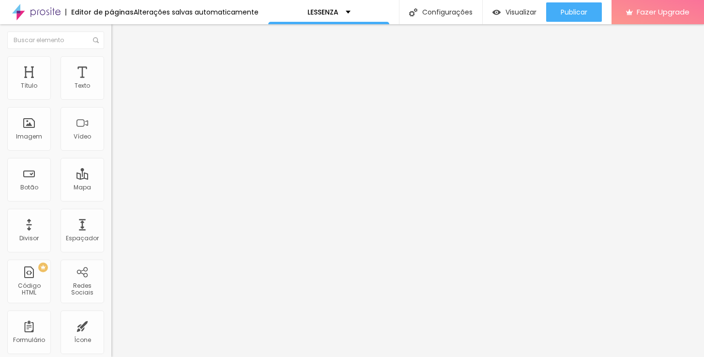
type input "35"
type input "30"
type input "25"
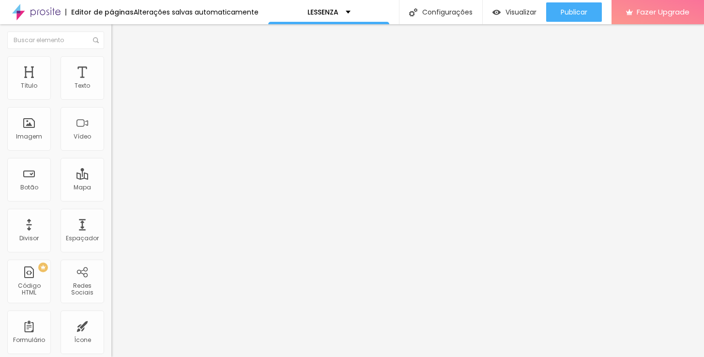
type input "20"
type input "15"
type input "10"
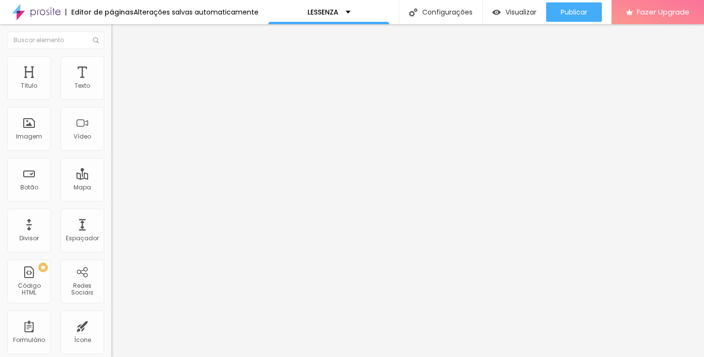
type input "10"
type input "5"
type input "0"
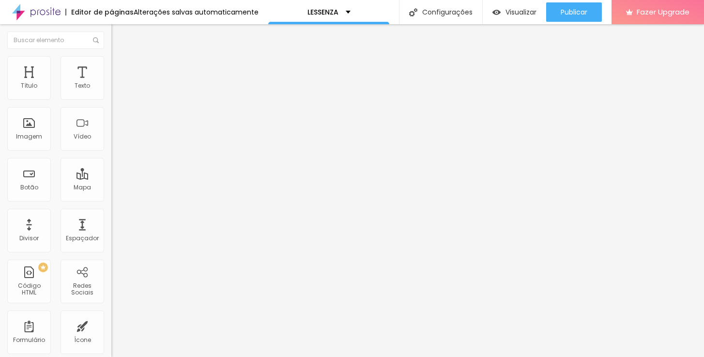
drag, startPoint x: 69, startPoint y: 97, endPoint x: 16, endPoint y: 102, distance: 53.4
type input "0"
click at [111, 102] on div "0 px Espaçamento Interno" at bounding box center [166, 143] width 111 height 137
click at [509, 16] on span "Visualizar" at bounding box center [520, 12] width 31 height 8
click at [111, 64] on li "Estilo" at bounding box center [166, 61] width 111 height 10
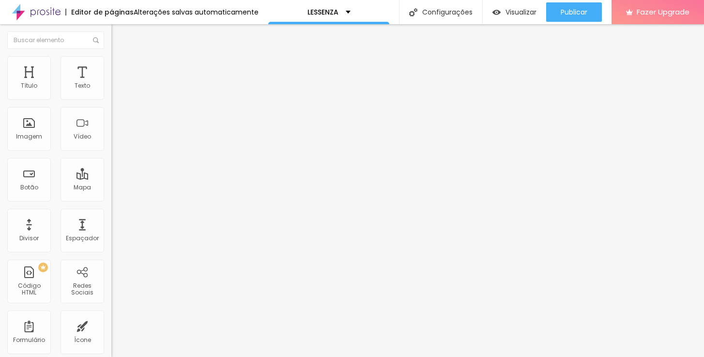
type input "35"
type input "40"
type input "45"
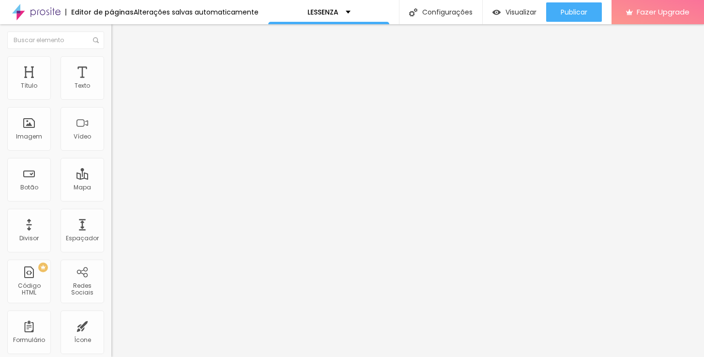
type input "45"
type input "50"
drag, startPoint x: 32, startPoint y: 107, endPoint x: 52, endPoint y: 108, distance: 20.3
type input "50"
click at [111, 99] on input "range" at bounding box center [142, 95] width 62 height 8
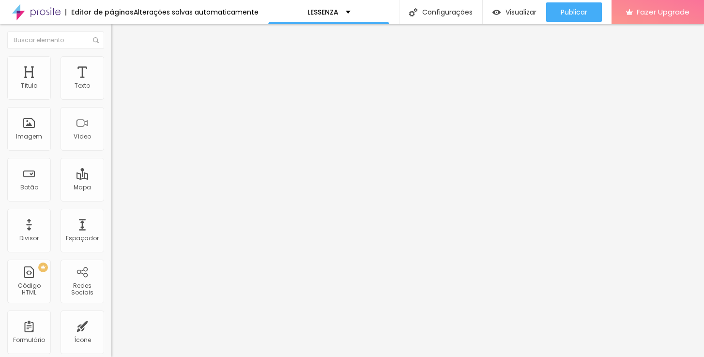
click at [111, 63] on li "Estilo" at bounding box center [166, 61] width 111 height 10
type input "35"
type input "40"
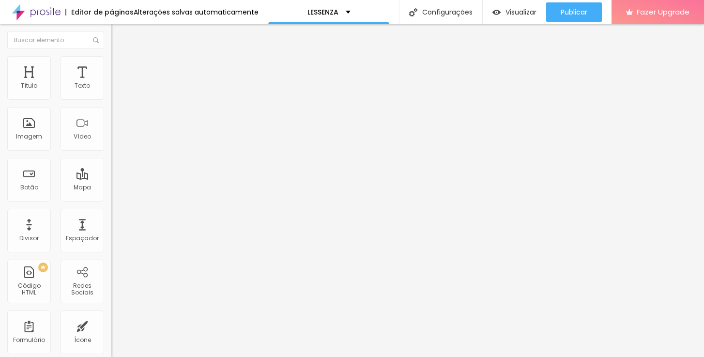
type input "45"
type input "50"
type input "55"
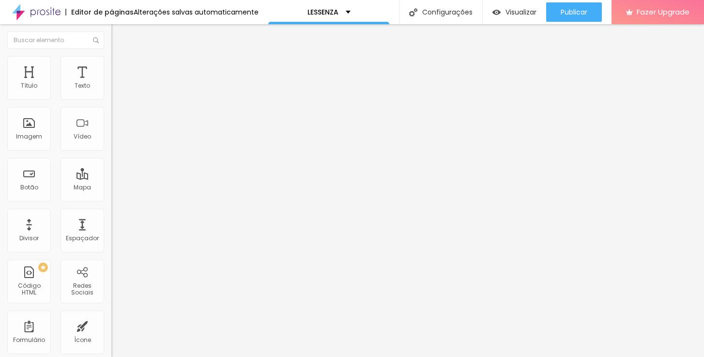
type input "55"
type input "60"
type input "65"
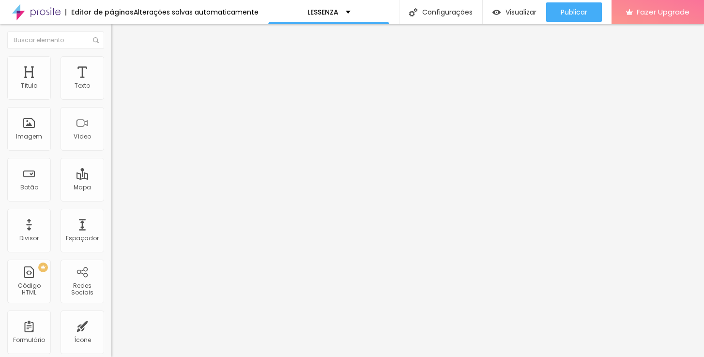
type input "70"
type input "75"
type input "80"
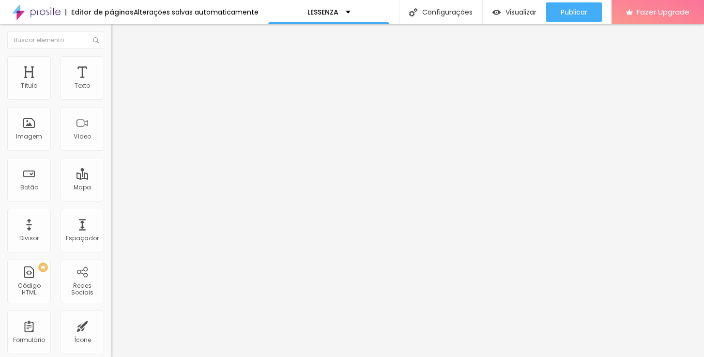
type input "80"
type input "85"
type input "90"
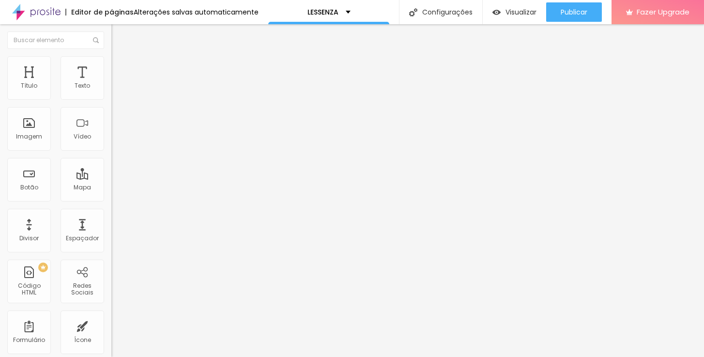
type input "95"
type input "100"
type input "95"
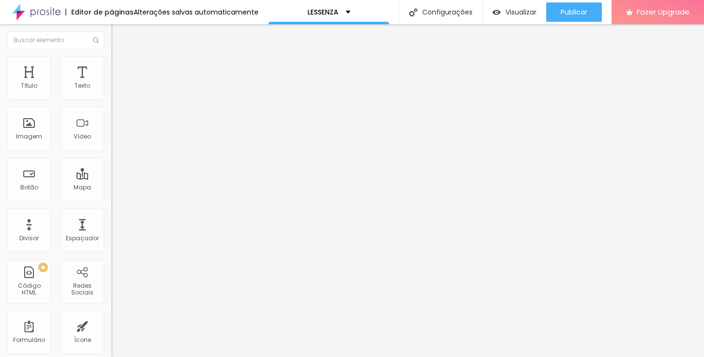
type input "95"
type input "90"
type input "85"
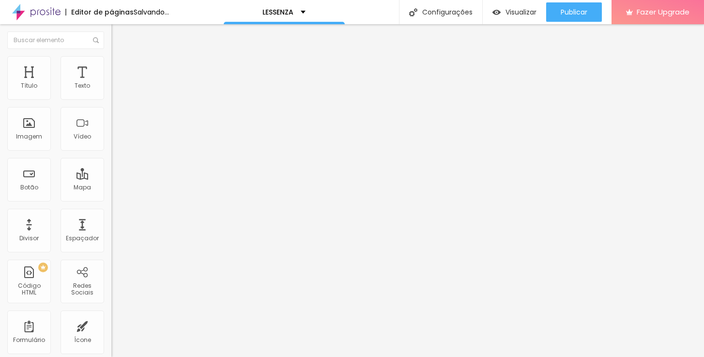
type input "80"
drag, startPoint x: 31, startPoint y: 107, endPoint x: 81, endPoint y: 107, distance: 49.8
type input "80"
click at [111, 99] on input "range" at bounding box center [142, 95] width 62 height 8
click at [111, 62] on li "Estilo" at bounding box center [166, 61] width 111 height 10
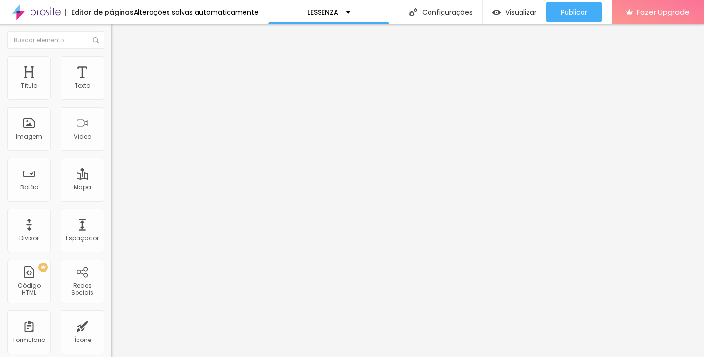
type input "80"
click at [111, 99] on input "range" at bounding box center [142, 95] width 62 height 8
click at [111, 62] on li "Estilo" at bounding box center [166, 61] width 111 height 10
type input "80"
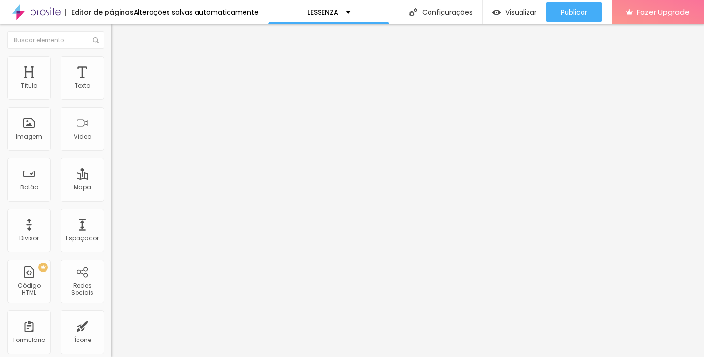
type input "80"
click at [111, 99] on input "range" at bounding box center [142, 95] width 62 height 8
click at [120, 65] on span "Estilo" at bounding box center [127, 63] width 15 height 8
type input "80"
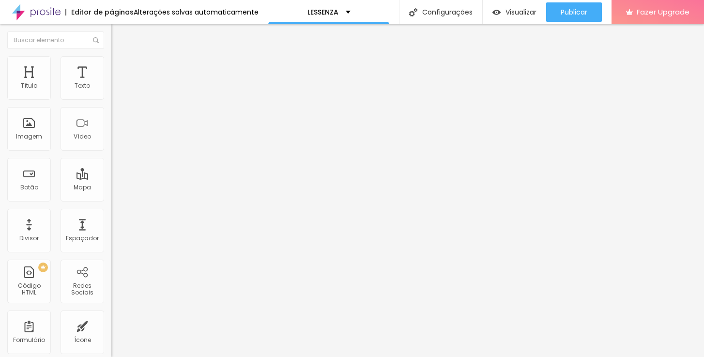
click at [111, 99] on input "range" at bounding box center [142, 95] width 62 height 8
click at [120, 67] on span "Estilo" at bounding box center [127, 63] width 15 height 8
type input "75"
click at [111, 99] on input "range" at bounding box center [142, 95] width 62 height 8
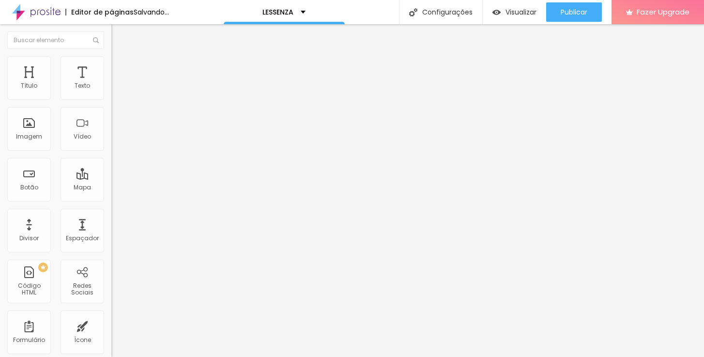
type input "80"
click at [111, 99] on input "range" at bounding box center [142, 95] width 62 height 8
click at [120, 67] on span "Estilo" at bounding box center [127, 63] width 15 height 8
type input "80"
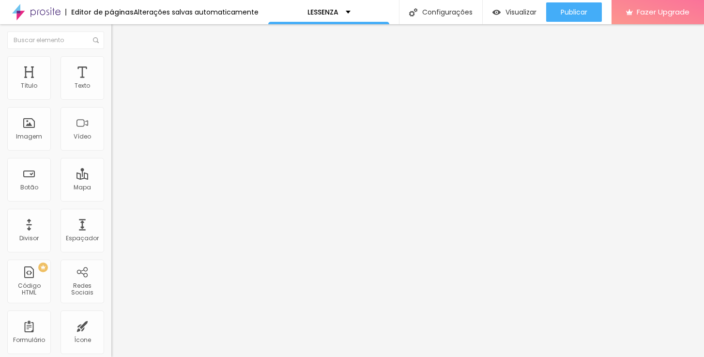
type input "80"
click at [111, 99] on input "range" at bounding box center [142, 95] width 62 height 8
click at [111, 64] on li "Estilo" at bounding box center [166, 61] width 111 height 10
type input "80"
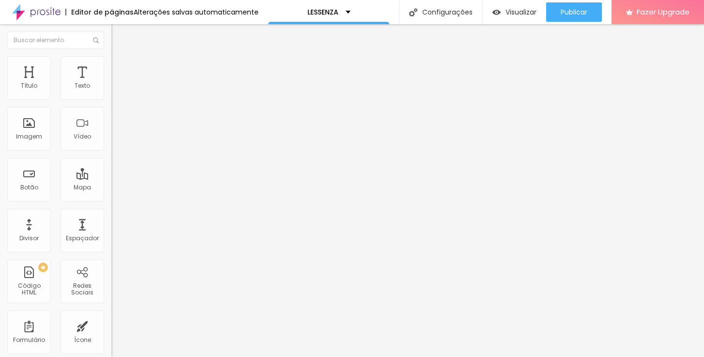
click at [111, 99] on input "range" at bounding box center [142, 95] width 62 height 8
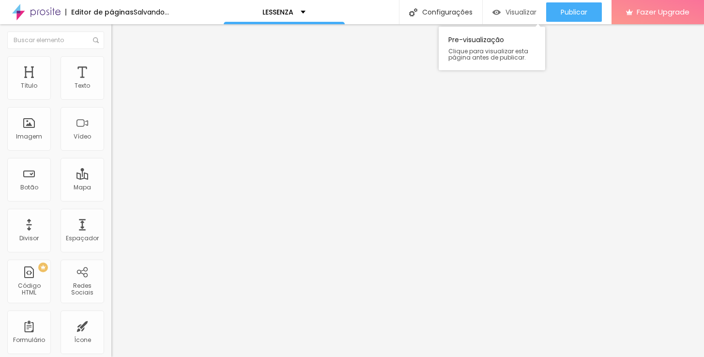
click at [502, 12] on div "Visualizar" at bounding box center [514, 12] width 44 height 8
